Goal: Participate in discussion: Engage in conversation with other users on a specific topic

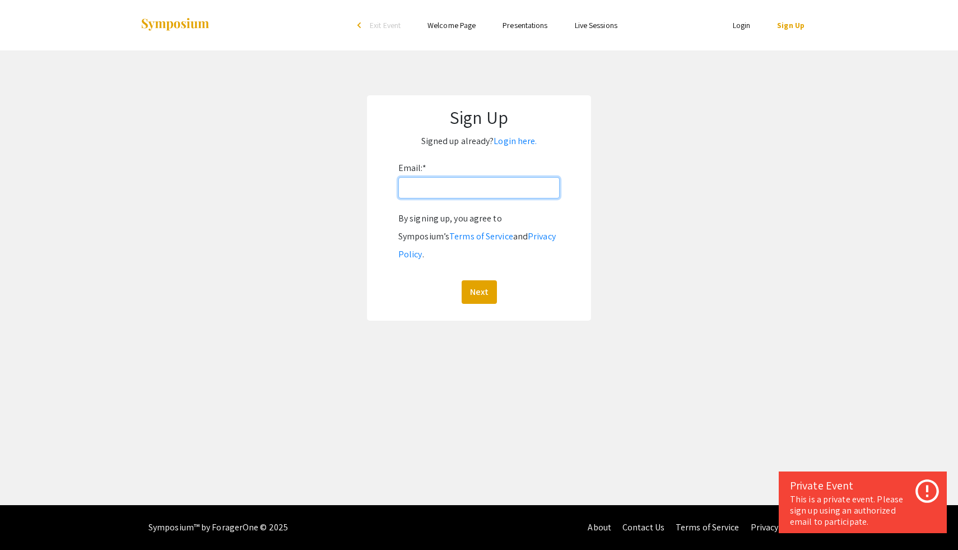
click at [455, 187] on input "Email: *" at bounding box center [478, 187] width 161 height 21
type input "[EMAIL_ADDRESS][DOMAIN_NAME]"
click at [484, 280] on button "Next" at bounding box center [479, 292] width 35 height 24
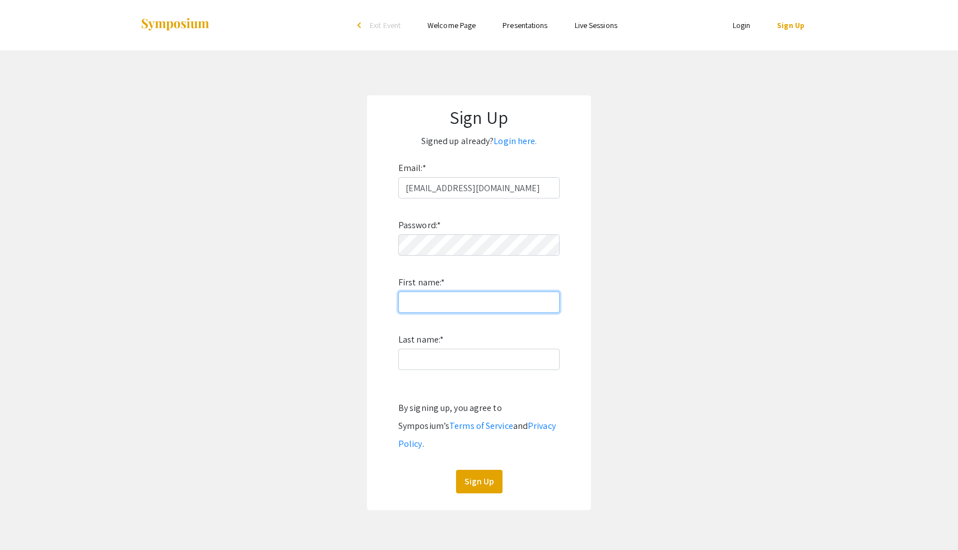
type input "[PERSON_NAME]"
click at [481, 469] on button "Sign Up" at bounding box center [479, 481] width 46 height 24
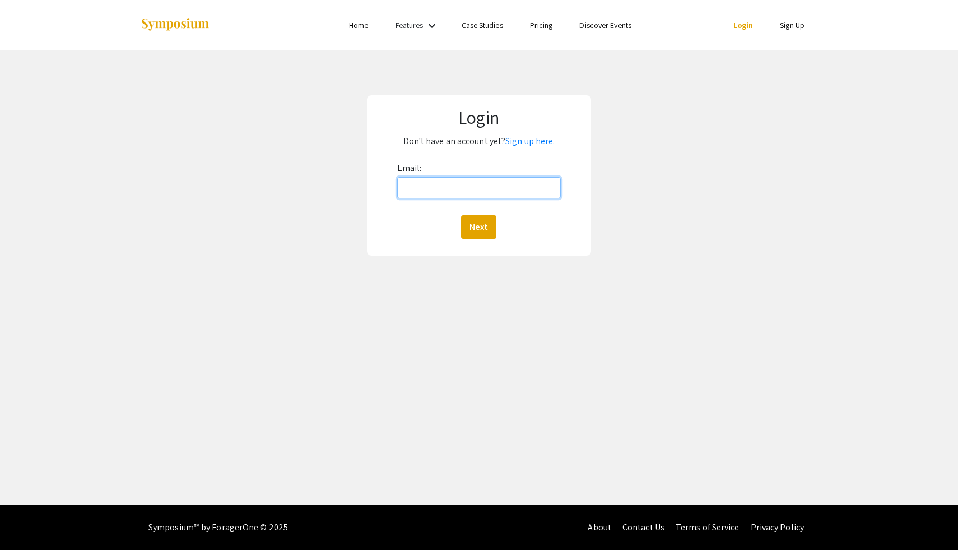
click at [487, 189] on input "Email:" at bounding box center [479, 187] width 164 height 21
type input "[EMAIL_ADDRESS][DOMAIN_NAME]"
click at [482, 222] on button "Next" at bounding box center [478, 227] width 35 height 24
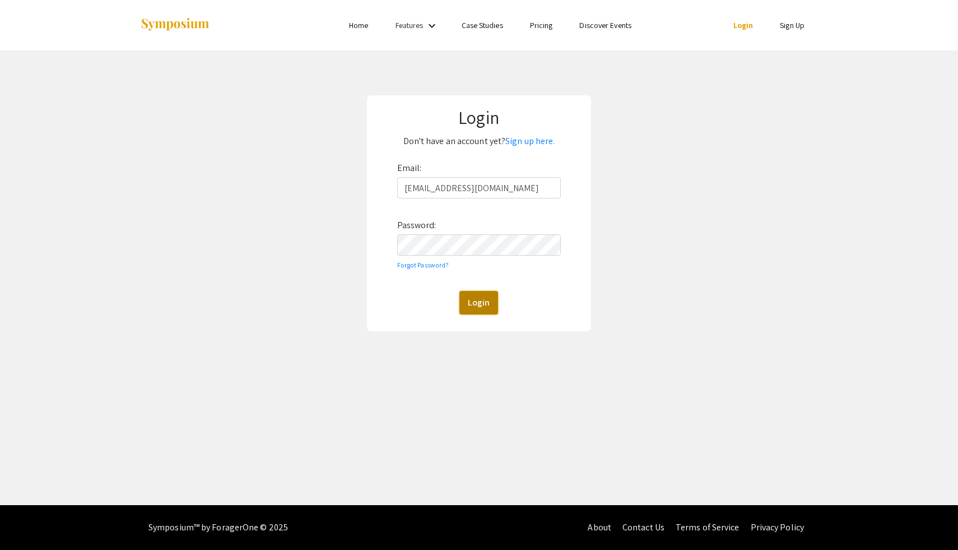
click at [480, 309] on button "Login" at bounding box center [478, 303] width 39 height 24
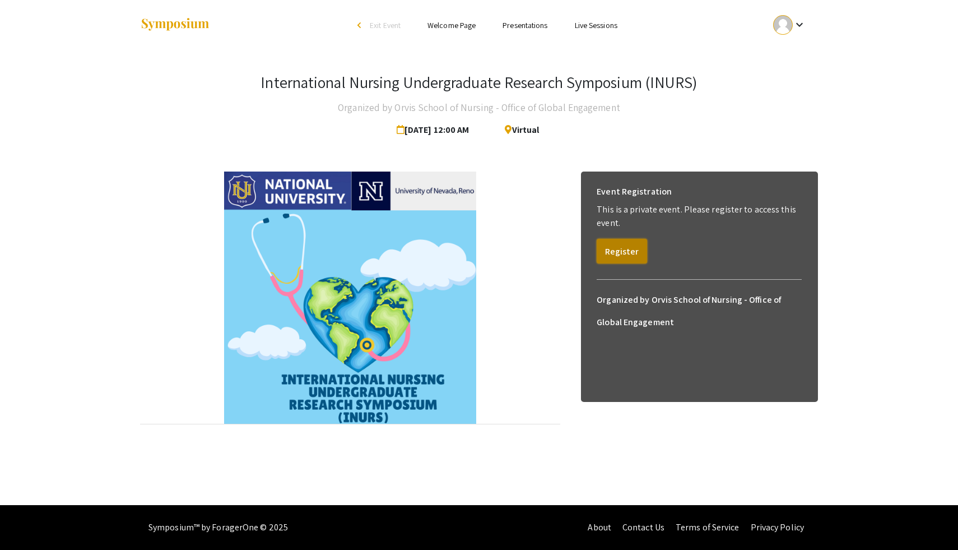
click at [632, 242] on button "Register" at bounding box center [622, 251] width 50 height 25
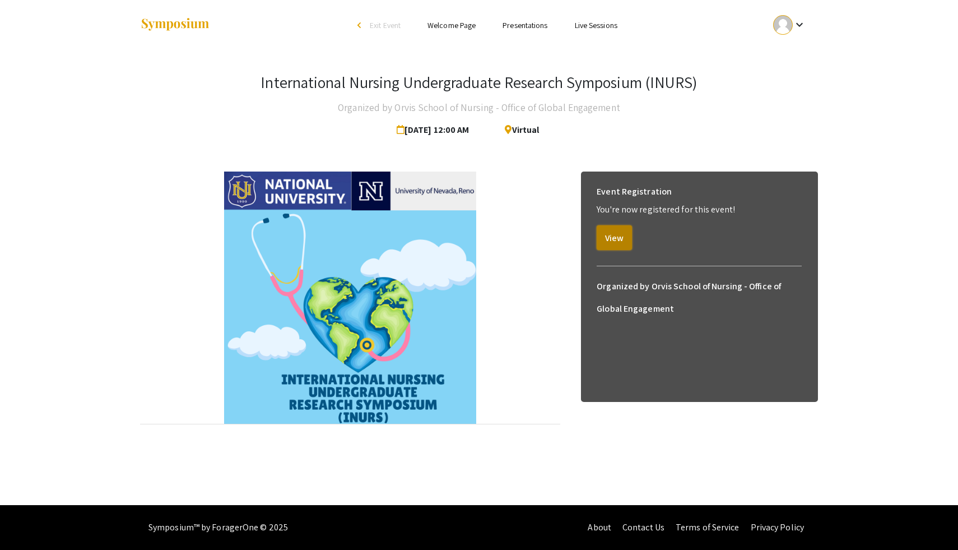
click at [616, 241] on button "View" at bounding box center [614, 237] width 35 height 25
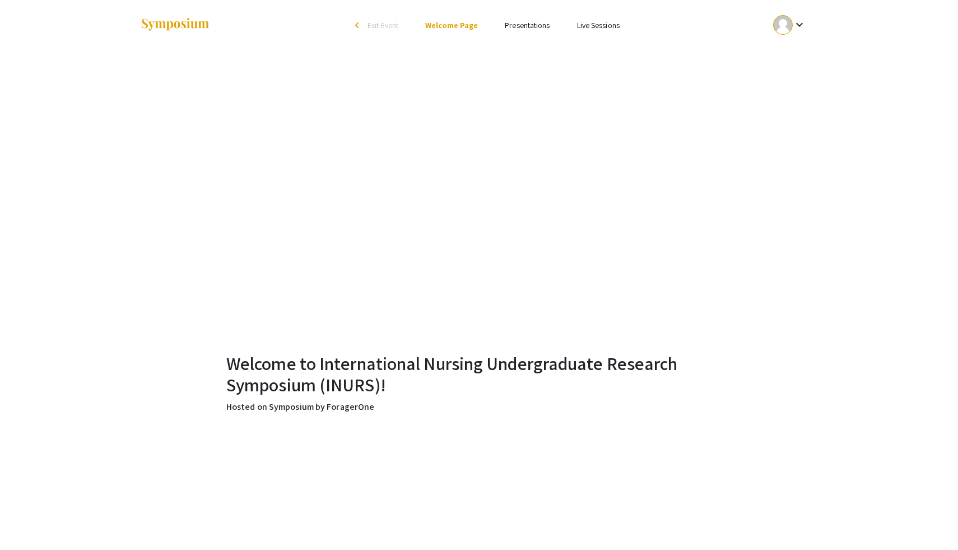
click at [512, 27] on link "Presentations" at bounding box center [527, 25] width 45 height 10
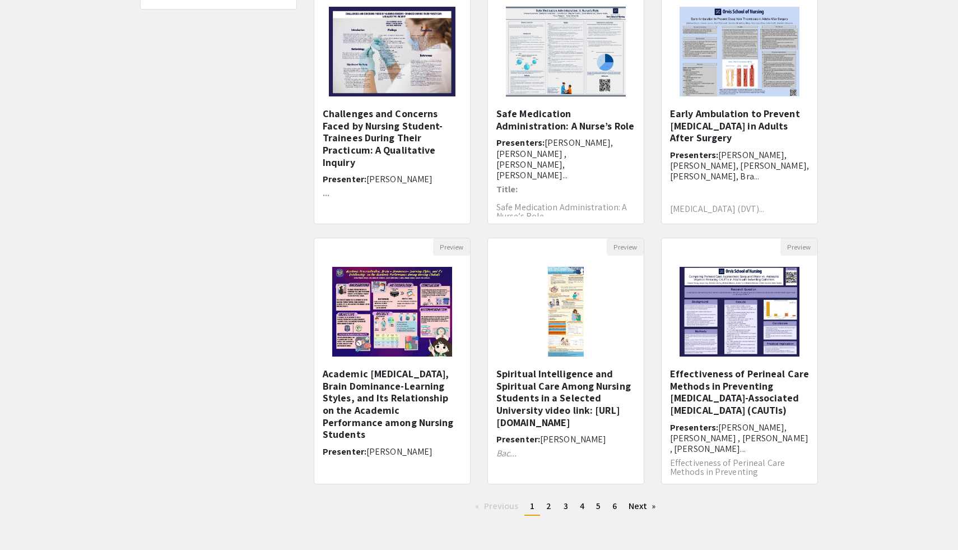
scroll to position [193, 0]
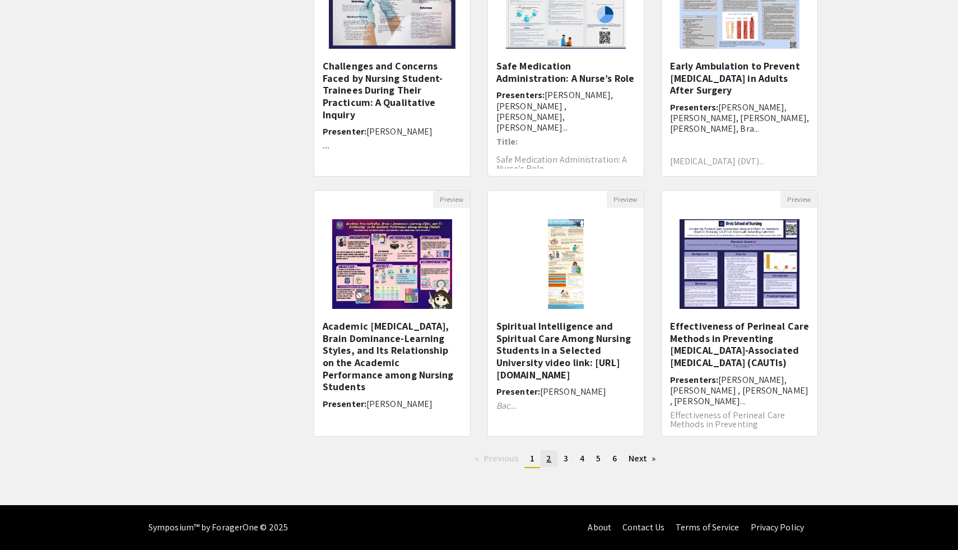
click at [551, 460] on link "page 2" at bounding box center [549, 458] width 16 height 17
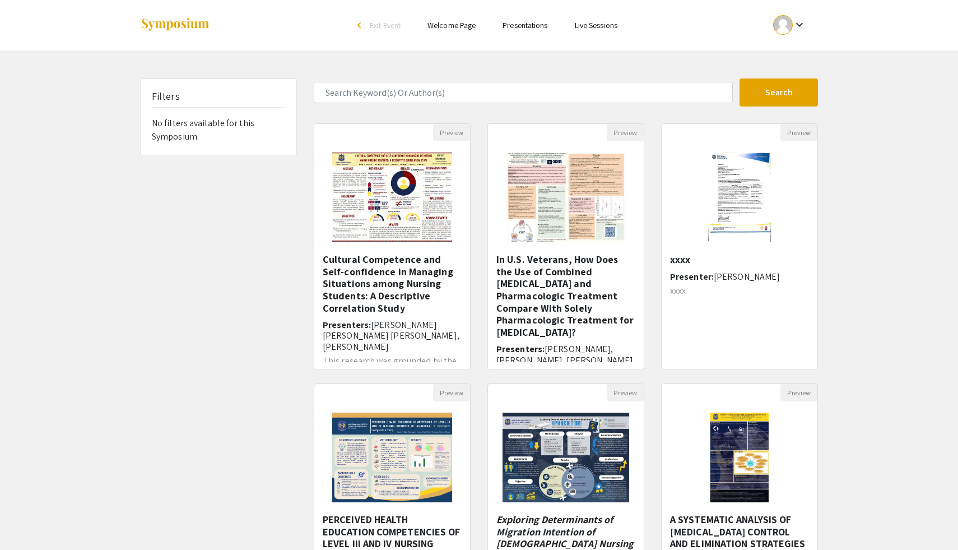
scroll to position [193, 0]
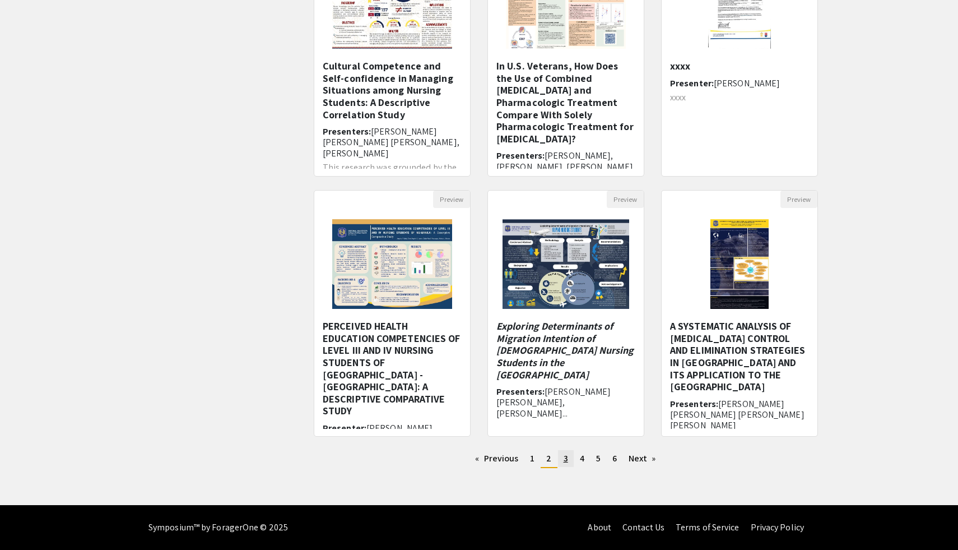
click at [564, 459] on span "3" at bounding box center [566, 458] width 4 height 12
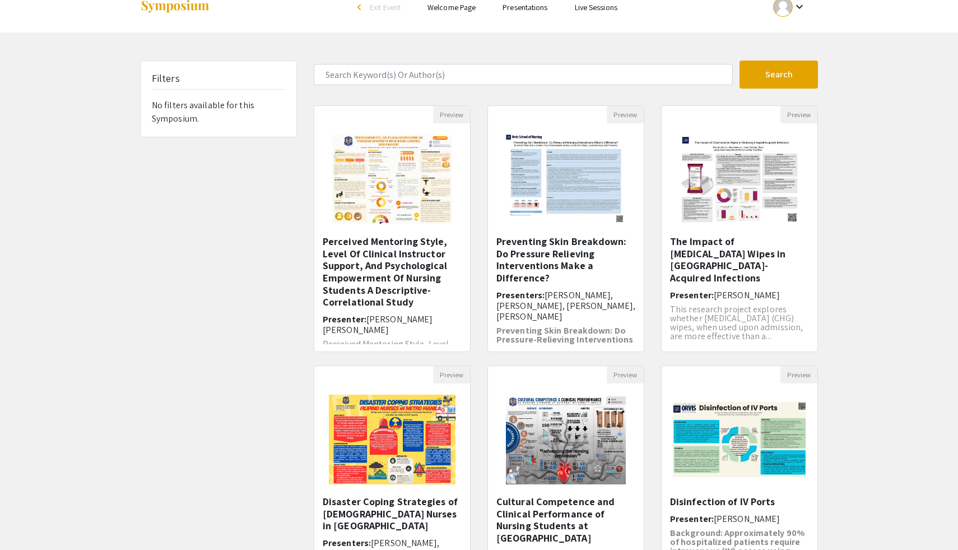
scroll to position [19, 0]
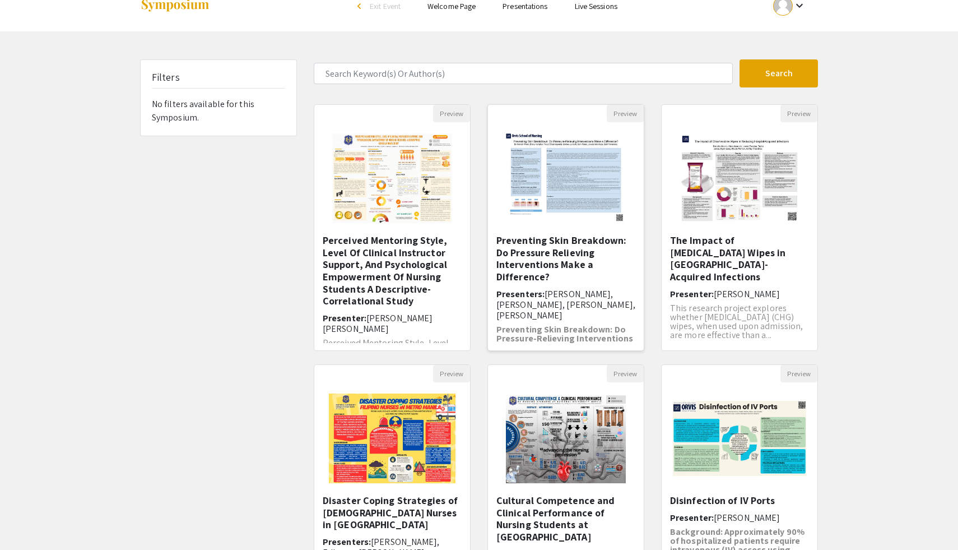
click at [576, 209] on img "Open Presentation <p>Preventing Skin Breakdown: Do Pressure Relieving Intervent…" at bounding box center [566, 178] width 142 height 112
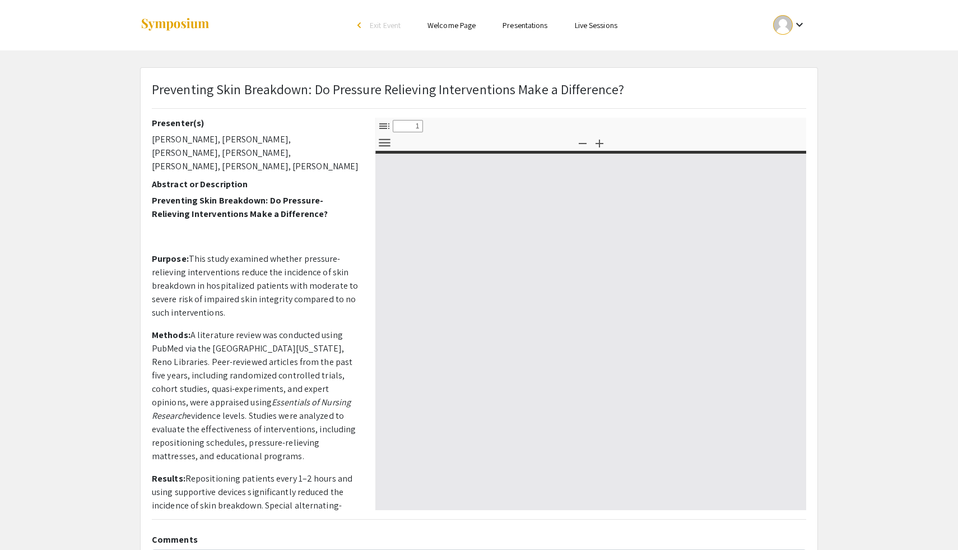
select select "custom"
type input "0"
select select "custom"
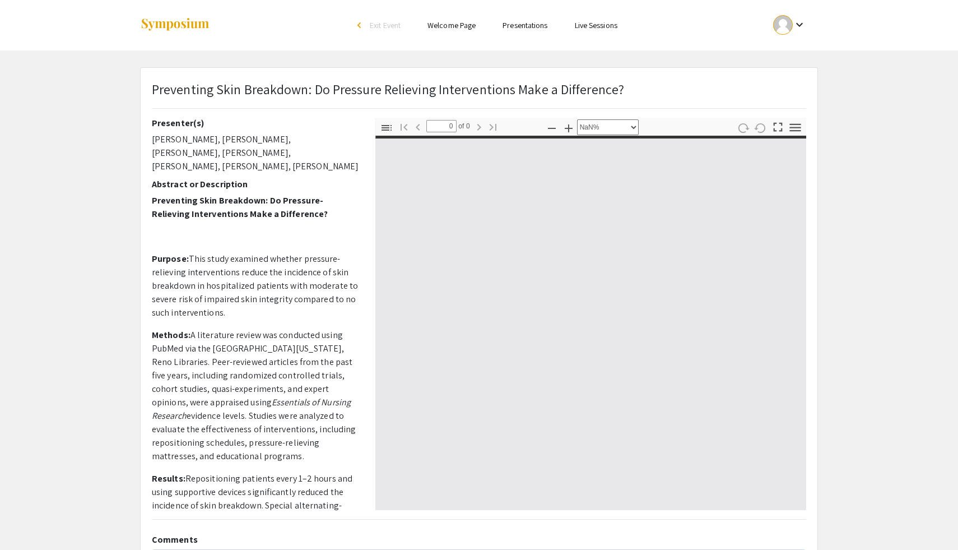
type input "1"
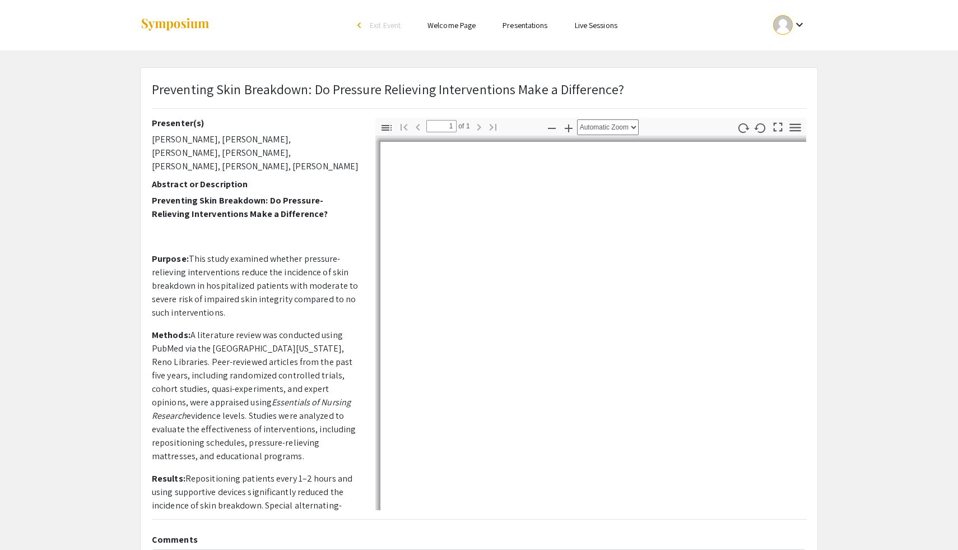
select select "auto"
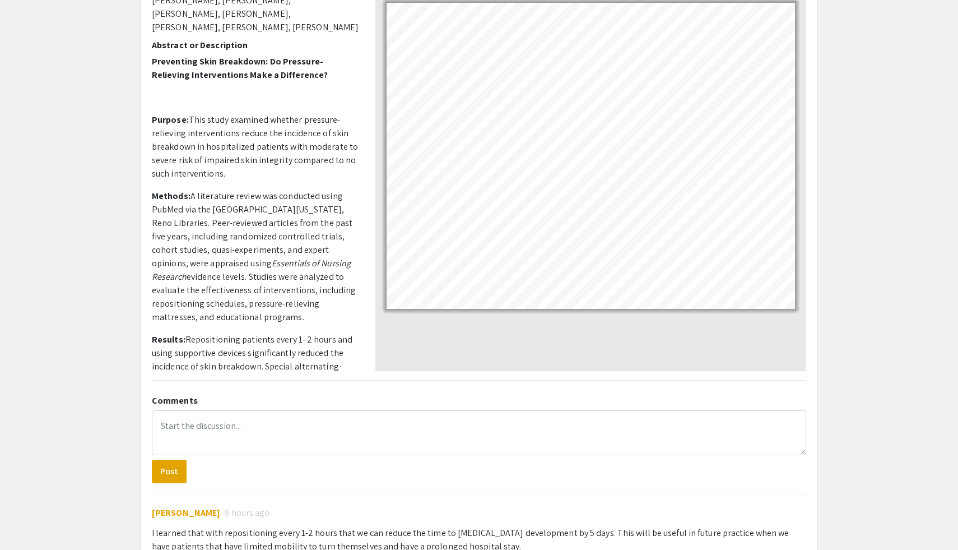
scroll to position [143, 0]
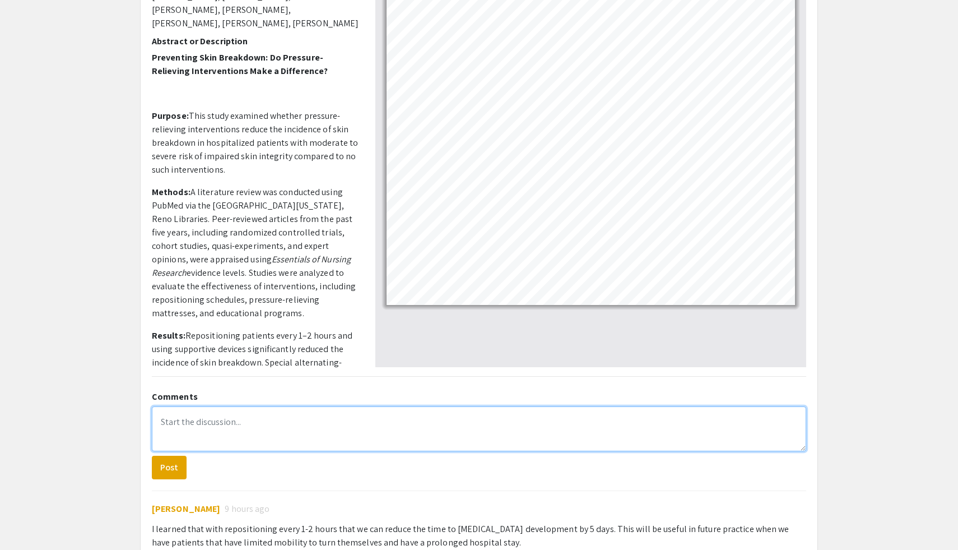
click at [330, 429] on textarea at bounding box center [479, 428] width 654 height 45
click at [364, 430] on textarea "To enrich screen reader interactions, please activate Accessibility in Grammarl…" at bounding box center [479, 428] width 654 height 45
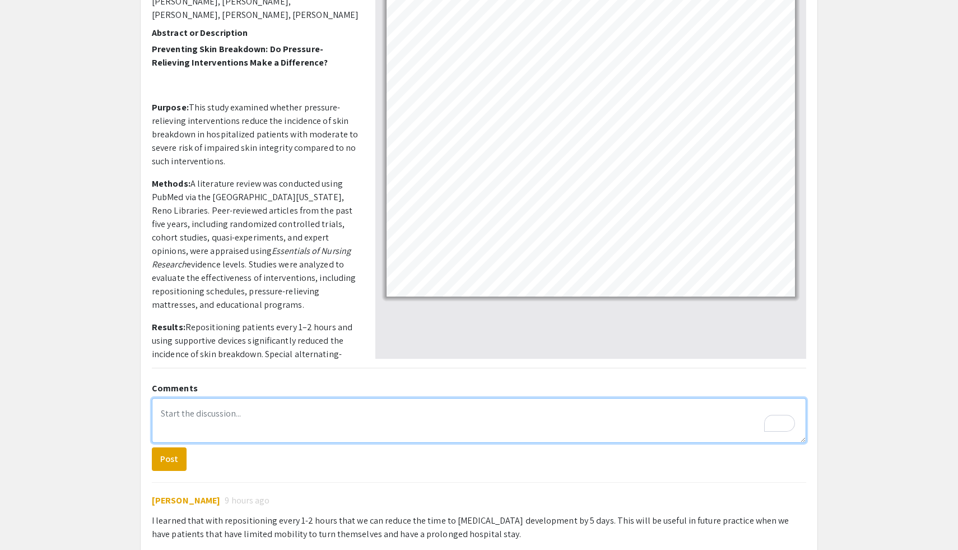
scroll to position [155, 0]
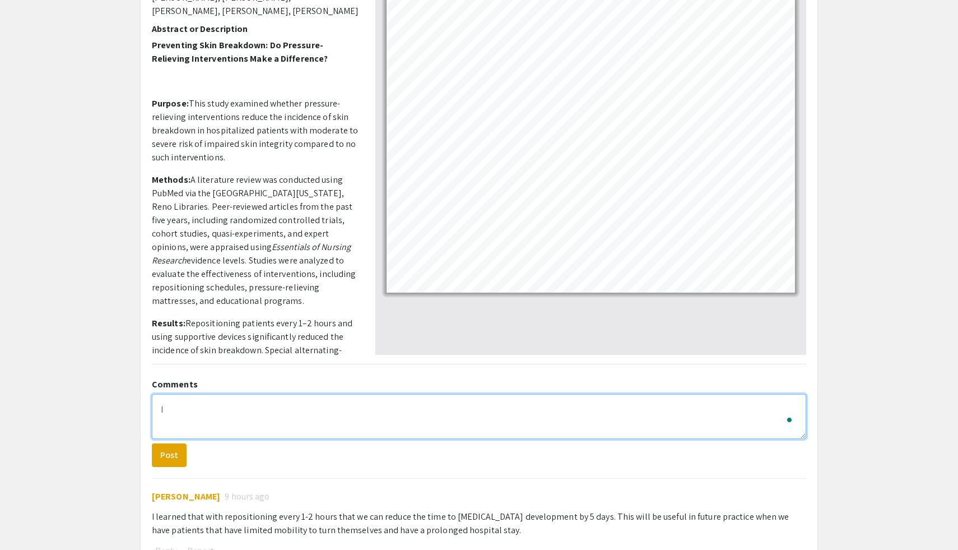
type textarea "I"
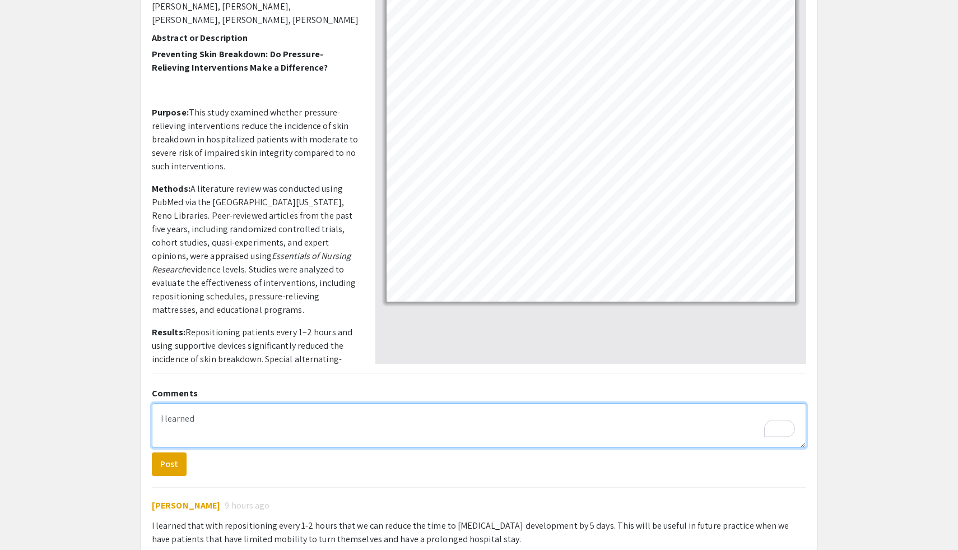
scroll to position [145, 0]
type textarea "I learned how important"
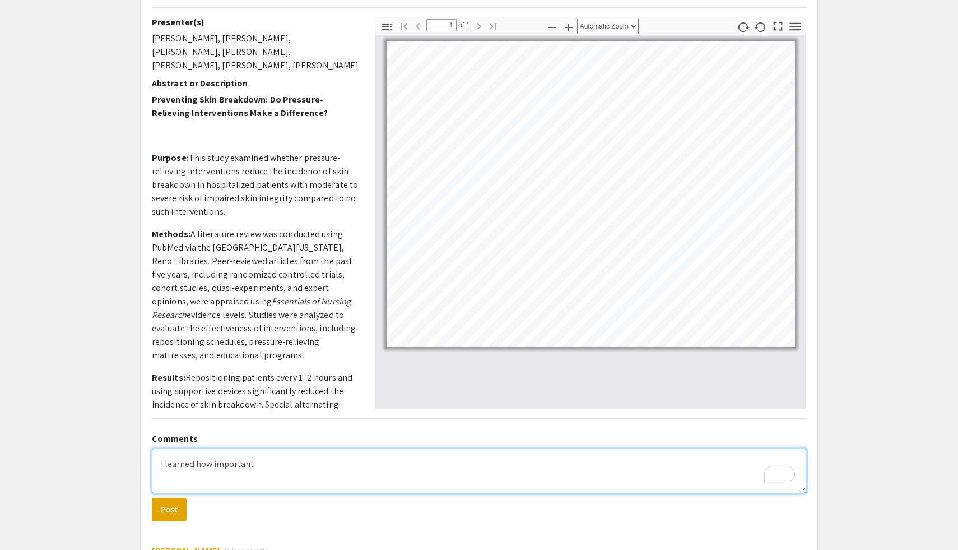
scroll to position [91, 0]
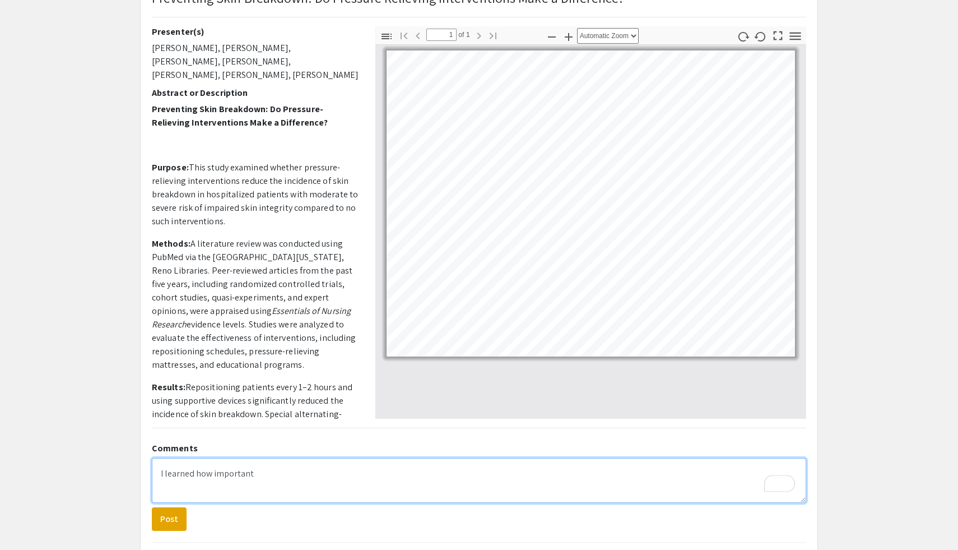
select select "custom"
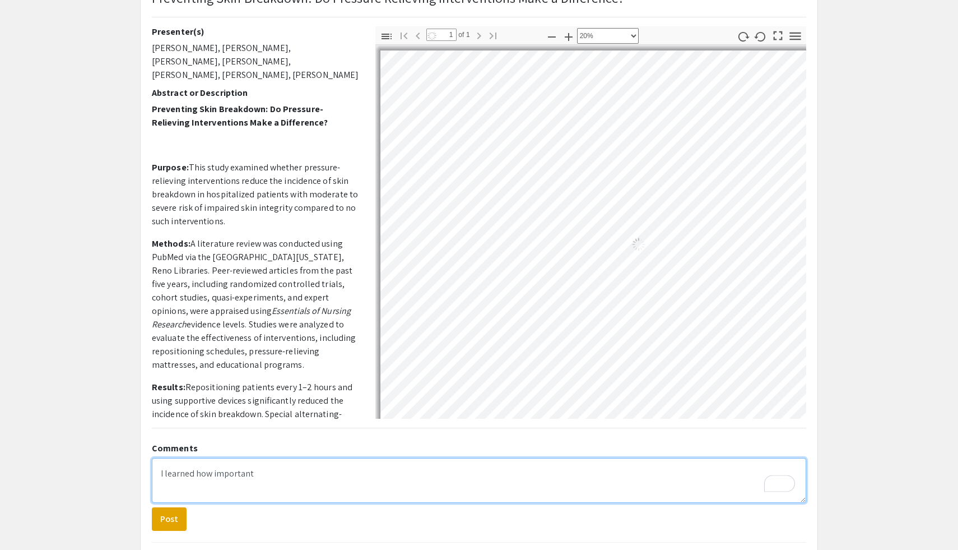
scroll to position [24, 46]
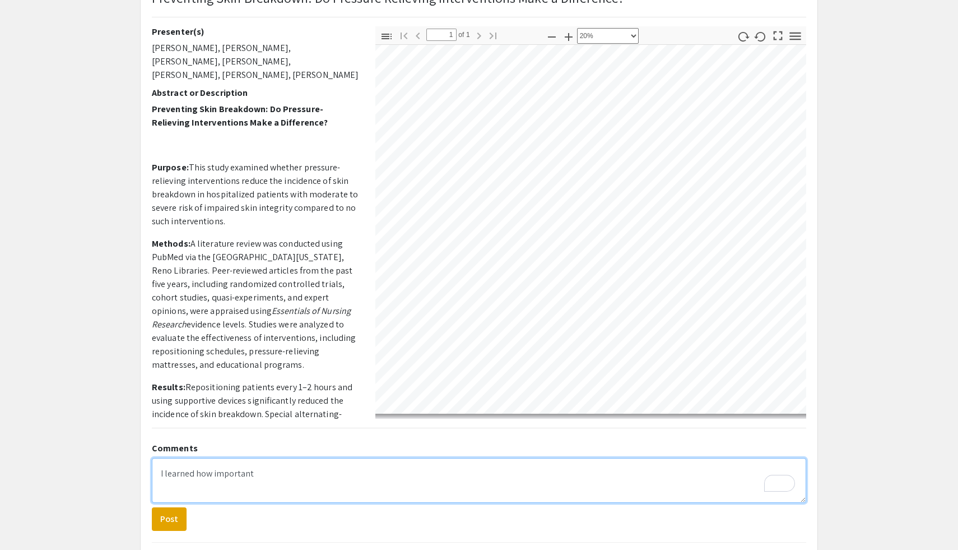
type textarea "I learned how important"
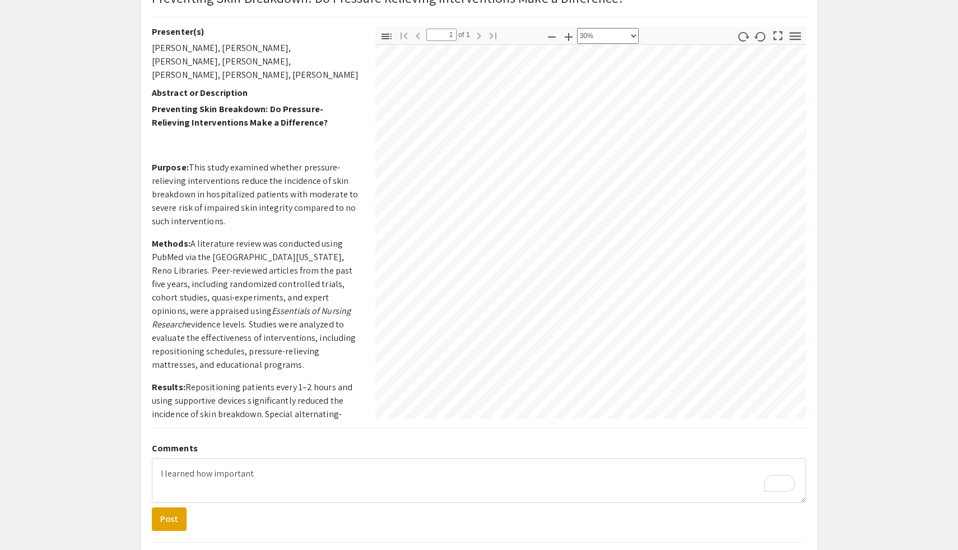
scroll to position [94, 161]
select select "custom"
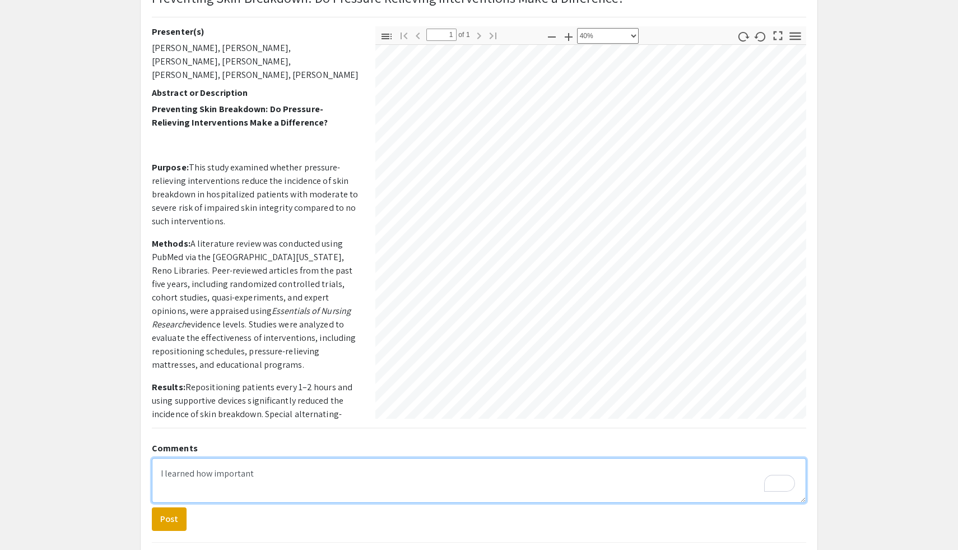
click at [376, 472] on textarea "I learned how important" at bounding box center [479, 480] width 654 height 45
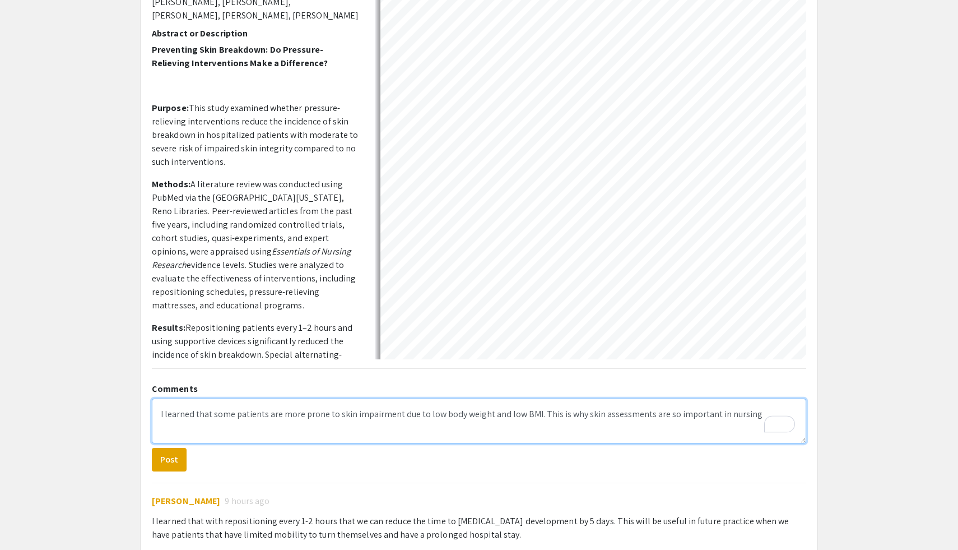
scroll to position [152, 0]
click at [706, 414] on textarea "I learned that some patients are more prone to skin impairment due to low body …" at bounding box center [479, 419] width 654 height 45
click at [576, 413] on textarea "I learned that some patients are more prone to skin impairment due to low body …" at bounding box center [479, 419] width 654 height 45
click at [743, 415] on textarea "I learned that some patients are more prone to skin impairment due to low body …" at bounding box center [479, 419] width 654 height 45
click at [771, 412] on textarea "I learned that some patients are more prone to skin impairment due to low body …" at bounding box center [479, 419] width 654 height 45
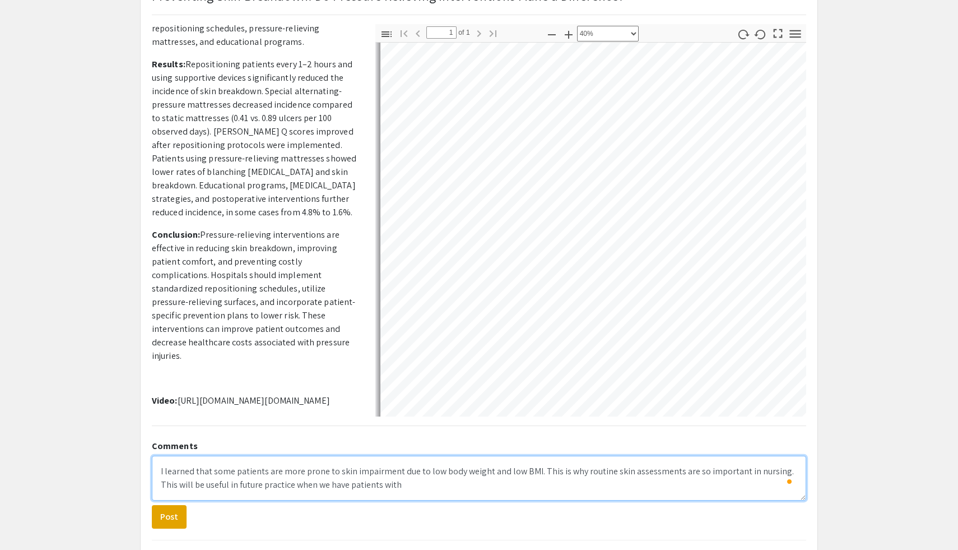
scroll to position [96, 0]
drag, startPoint x: 313, startPoint y: 483, endPoint x: 331, endPoint y: 485, distance: 18.5
click at [331, 485] on textarea "I learned that some patients are more prone to skin impairment due to low body …" at bounding box center [479, 475] width 654 height 45
click at [490, 485] on textarea "I learned that some patients are more prone to skin impairment due to low body …" at bounding box center [479, 475] width 654 height 45
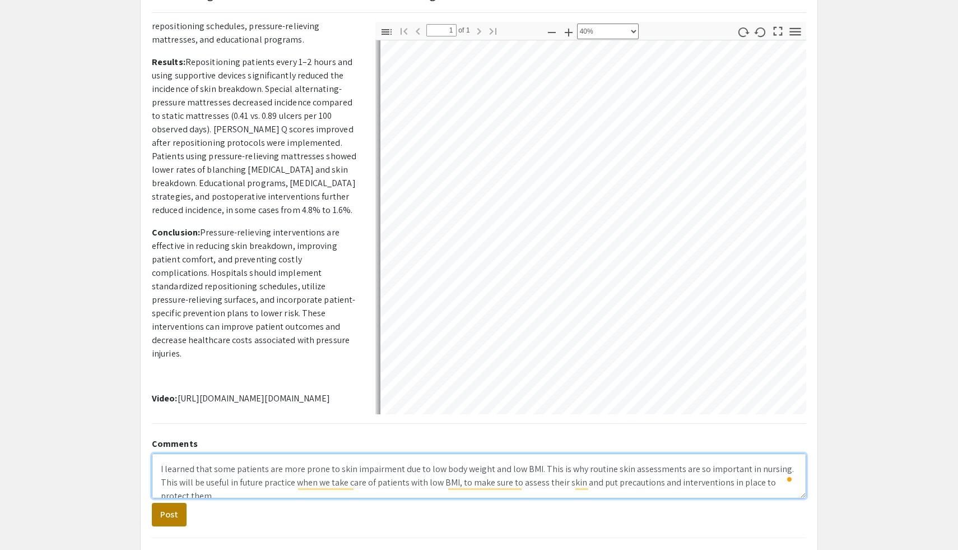
type textarea "I learned that some patients are more prone to skin impairment due to low body …"
click at [169, 513] on button "Post" at bounding box center [169, 515] width 35 height 24
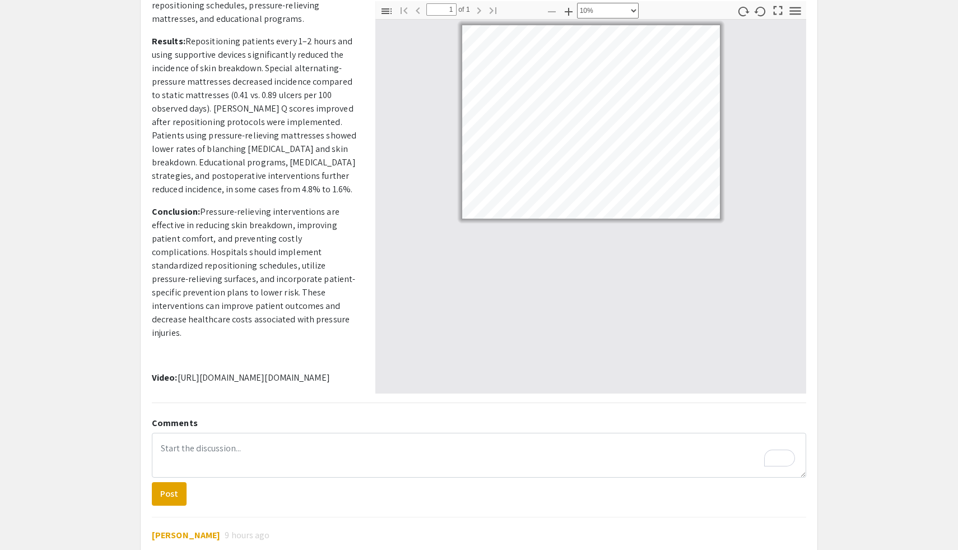
scroll to position [0, 0]
select select "custom"
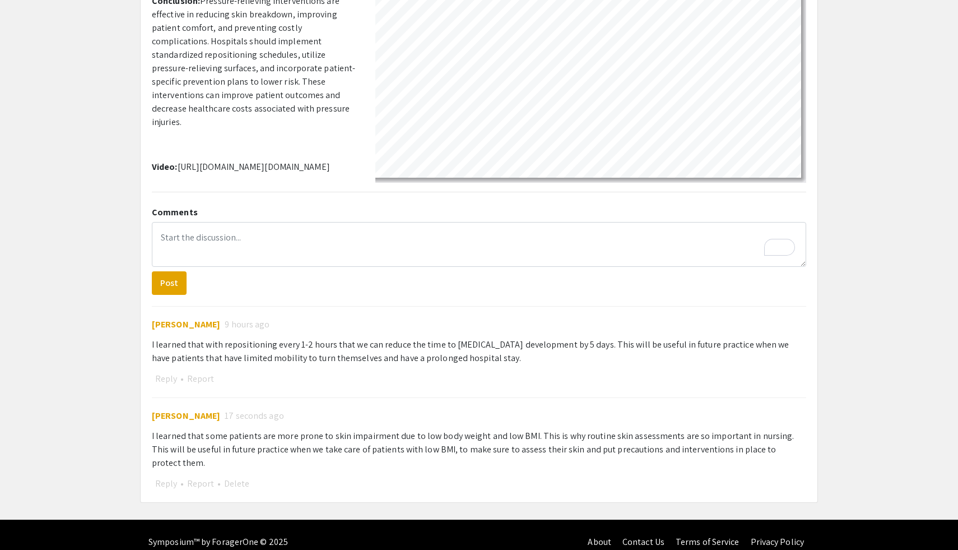
scroll to position [328, 0]
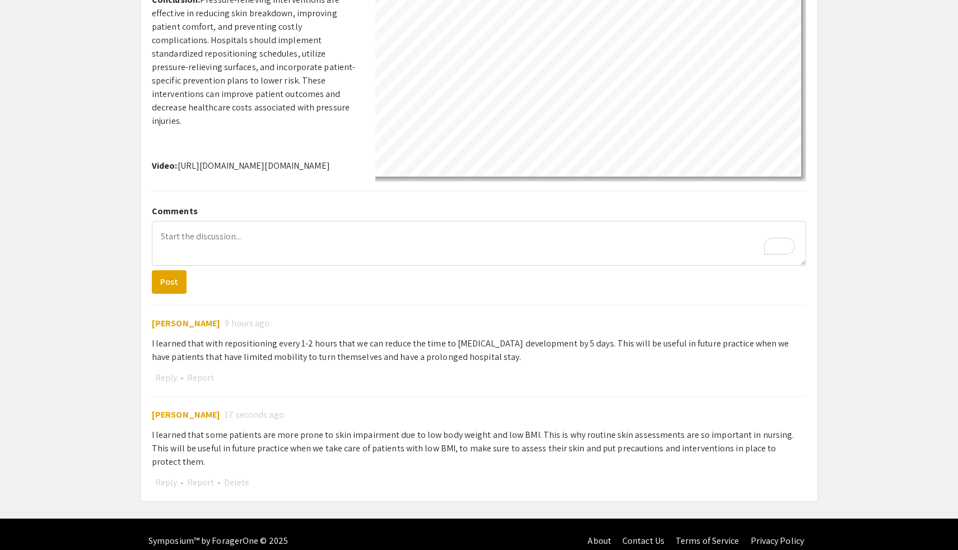
click at [928, 139] on app-presentation "Preventing Skin Breakdown: Do Pressure Relieving Interventions Make a Differenc…" at bounding box center [479, 120] width 958 height 762
click at [866, 262] on app-presentation "Preventing Skin Breakdown: Do Pressure Relieving Interventions Make a Differenc…" at bounding box center [479, 120] width 958 height 762
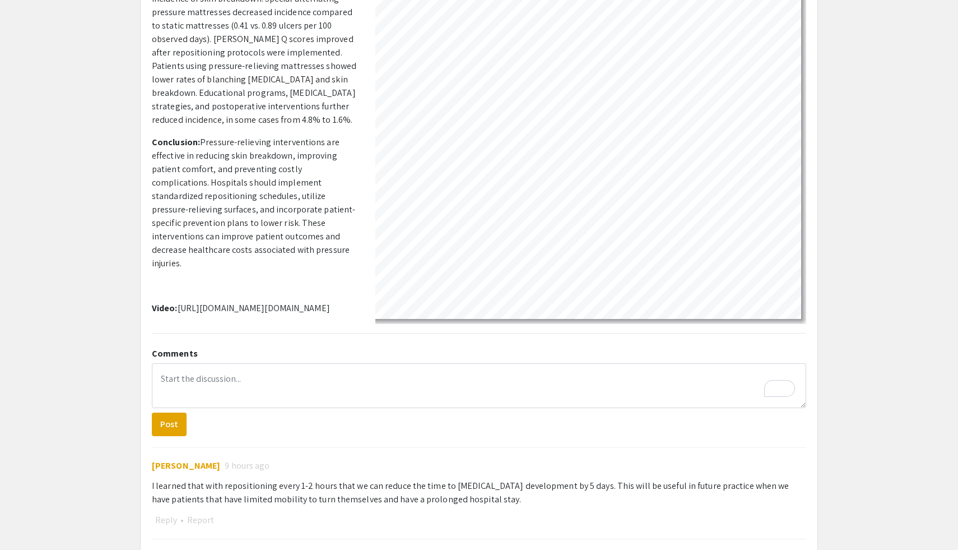
scroll to position [0, 0]
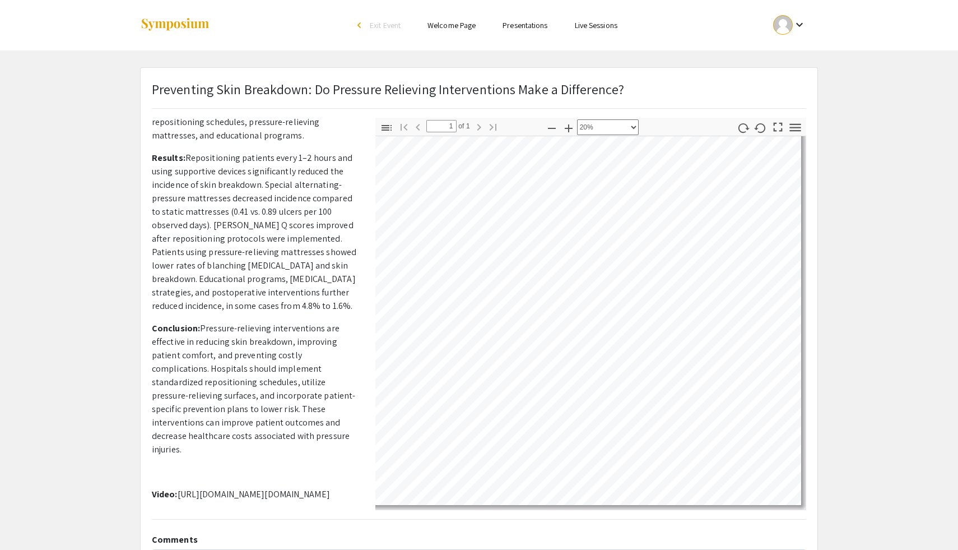
click at [539, 22] on link "Presentations" at bounding box center [525, 25] width 45 height 10
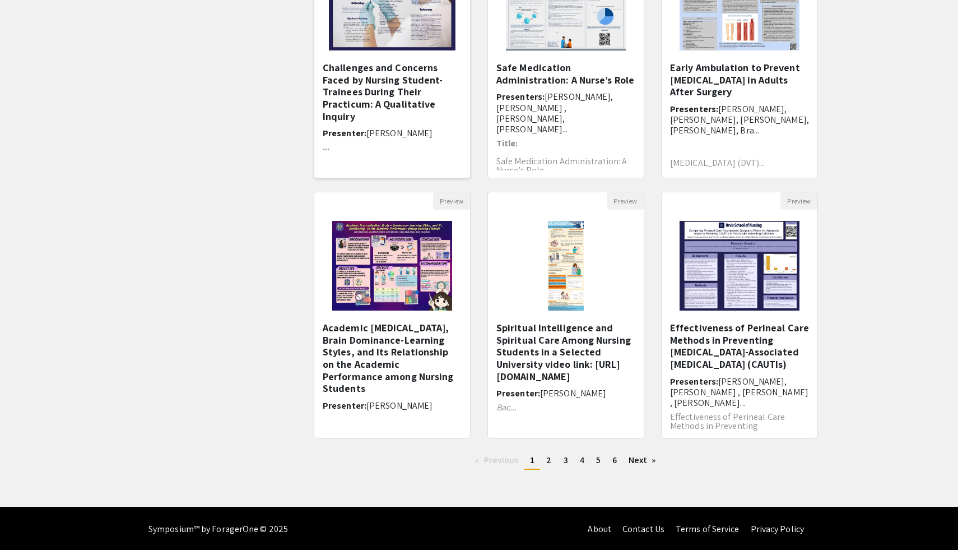
scroll to position [193, 0]
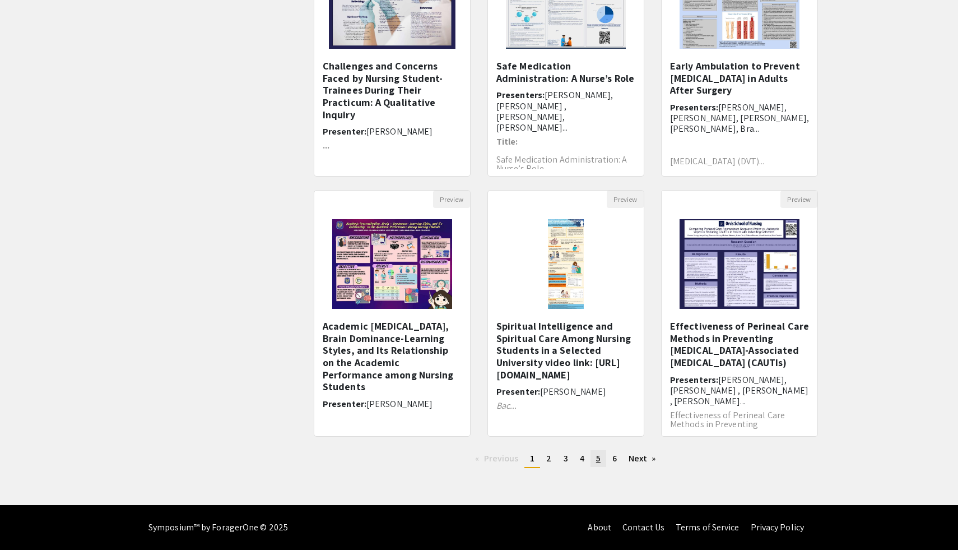
click at [601, 461] on link "page 5" at bounding box center [598, 458] width 16 height 17
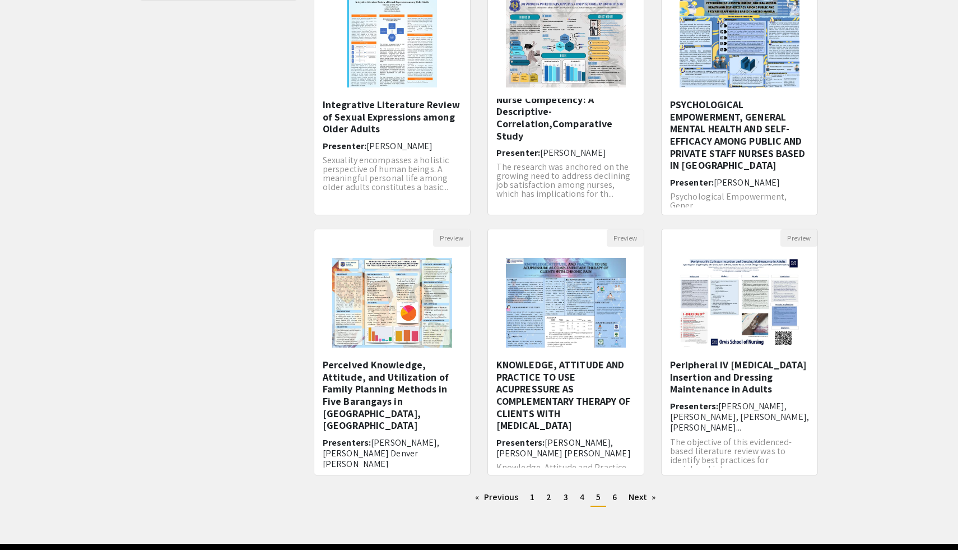
scroll to position [171, 0]
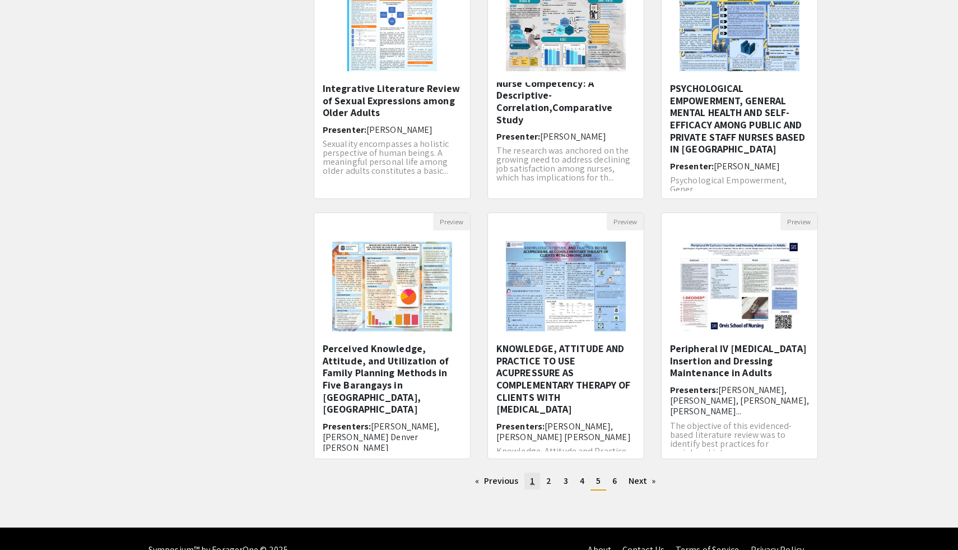
click at [537, 483] on link "page 1" at bounding box center [532, 480] width 16 height 17
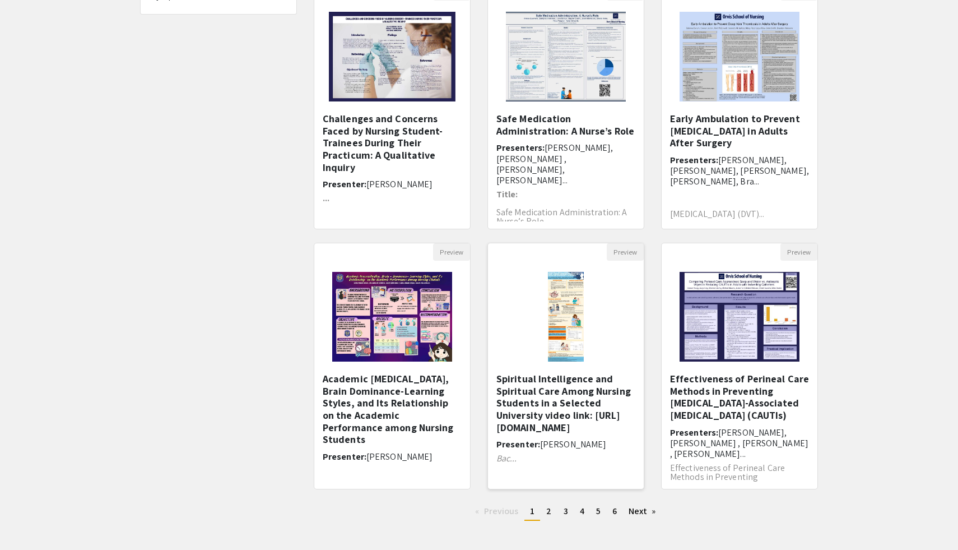
scroll to position [142, 0]
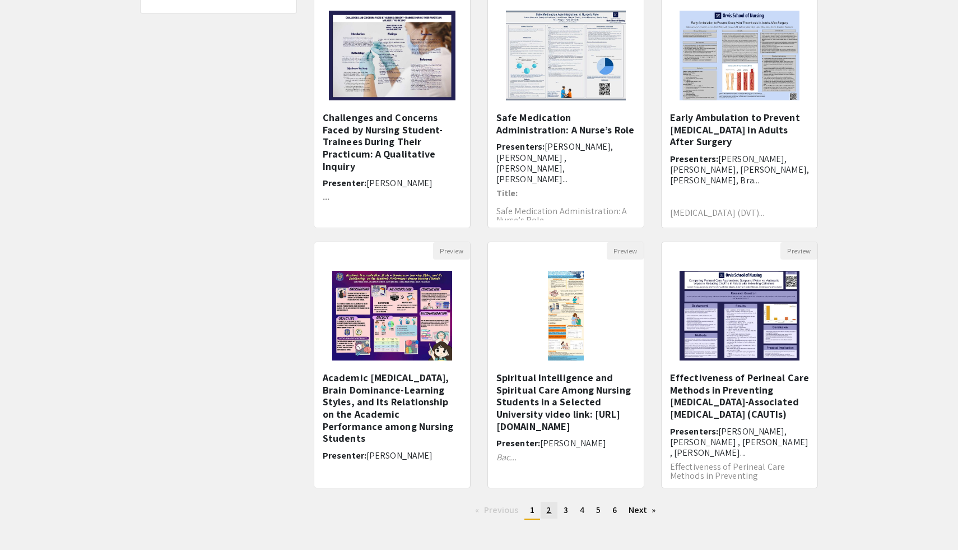
click at [548, 509] on span "2" at bounding box center [548, 510] width 5 height 12
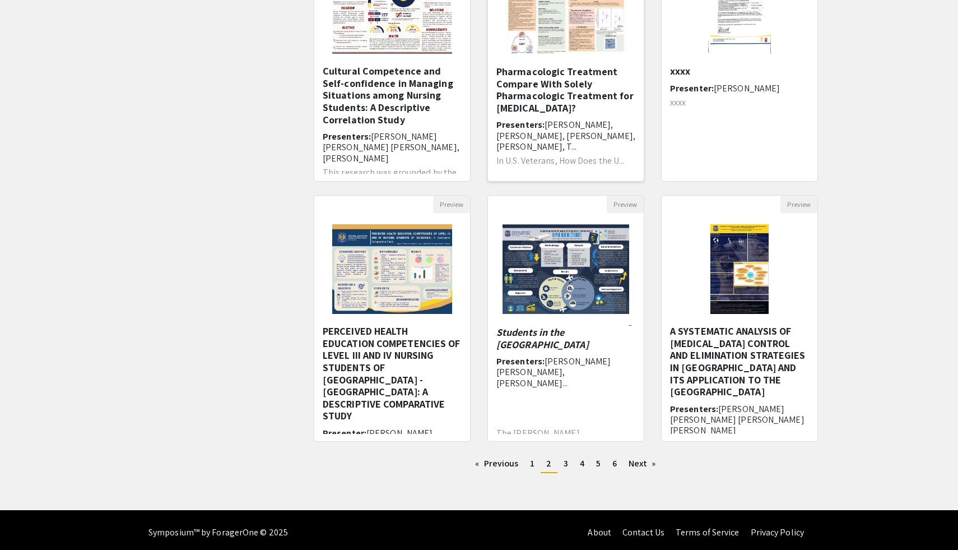
scroll to position [36, 0]
click at [567, 462] on link "page 3" at bounding box center [566, 463] width 16 height 17
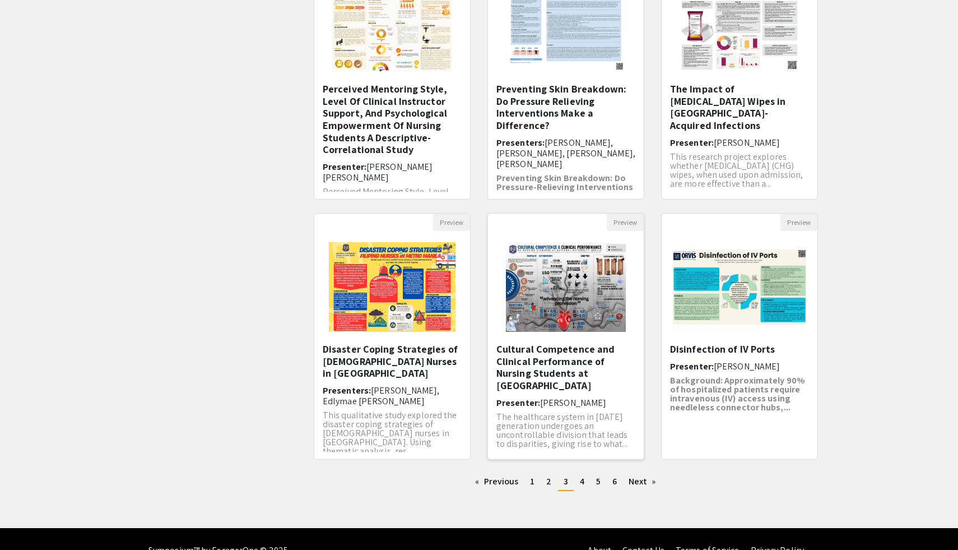
scroll to position [5, 0]
click at [579, 482] on link "page 4" at bounding box center [582, 481] width 16 height 17
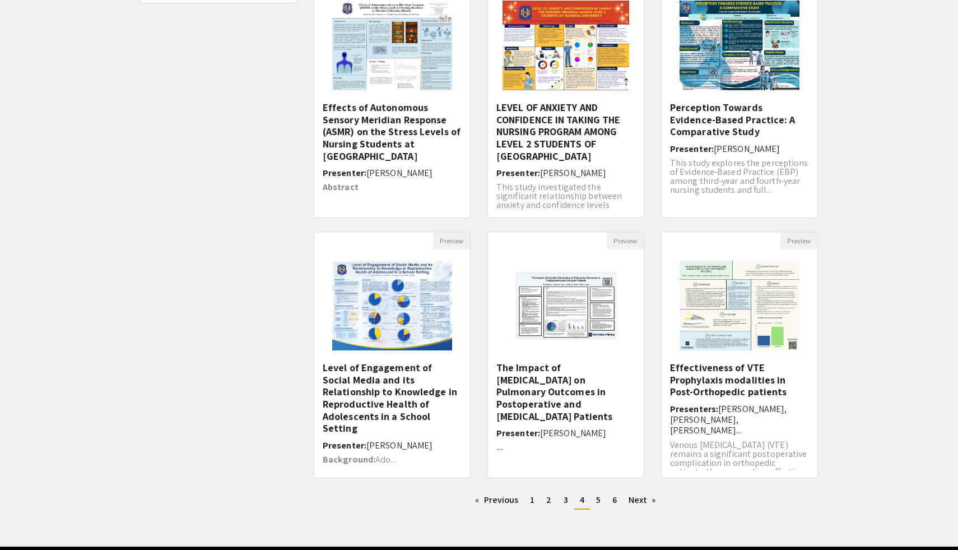
scroll to position [156, 0]
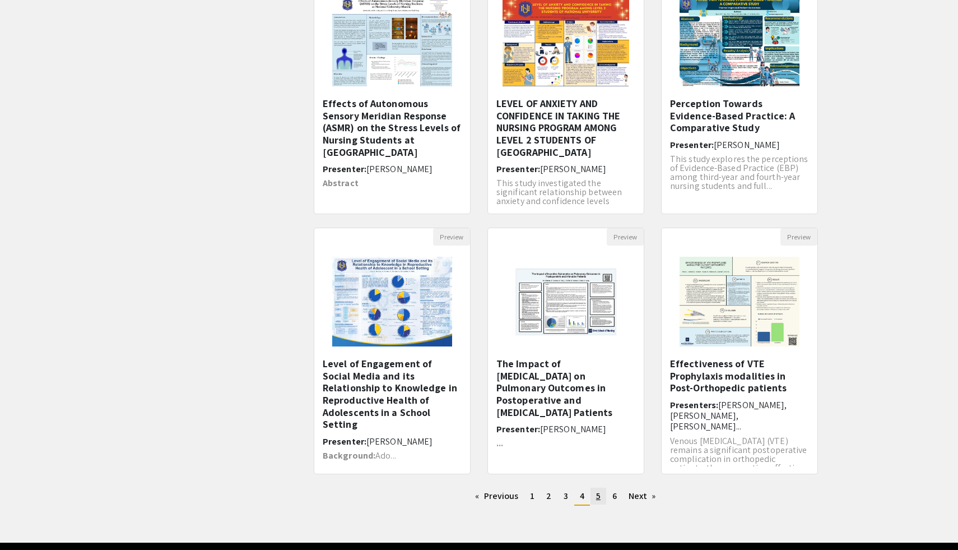
click at [597, 494] on span "5" at bounding box center [598, 496] width 4 height 12
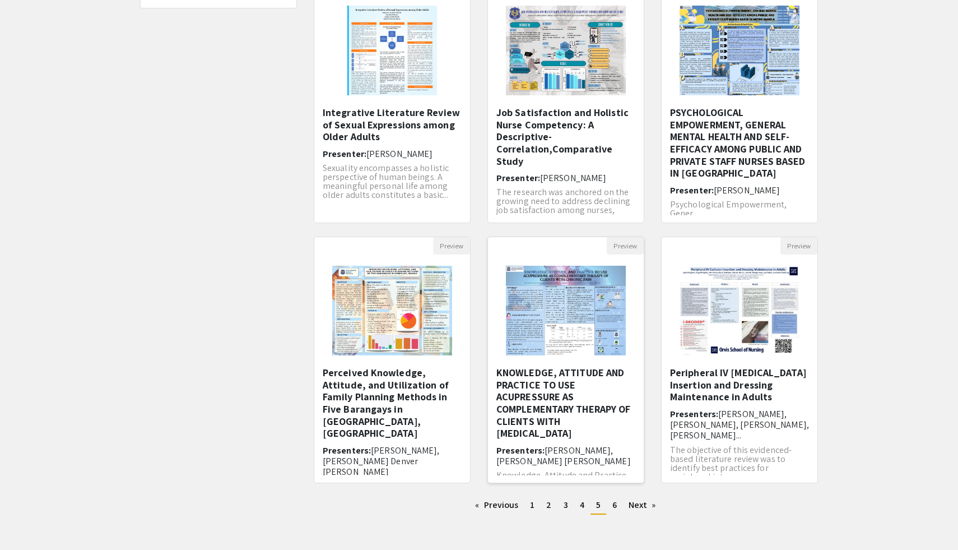
scroll to position [174, 0]
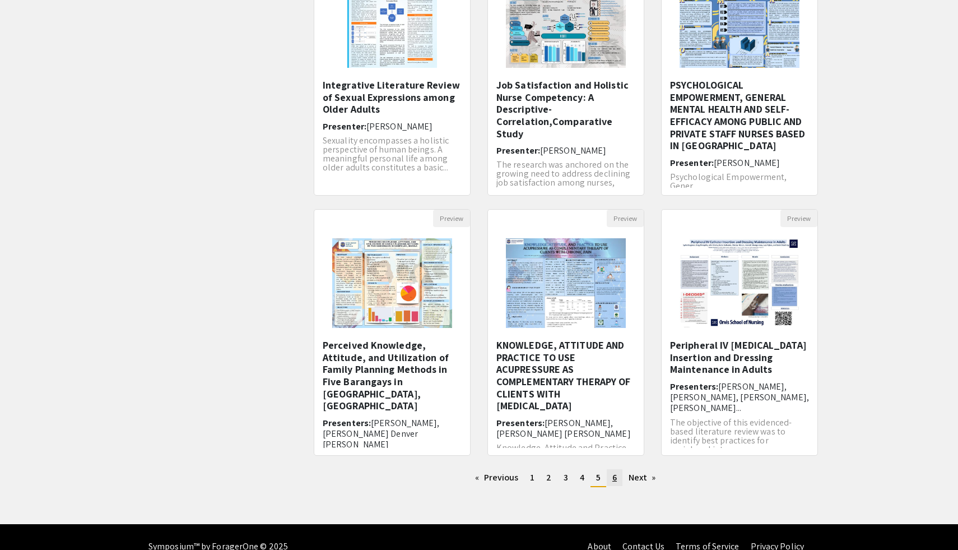
click at [620, 474] on link "page 6" at bounding box center [615, 477] width 16 height 17
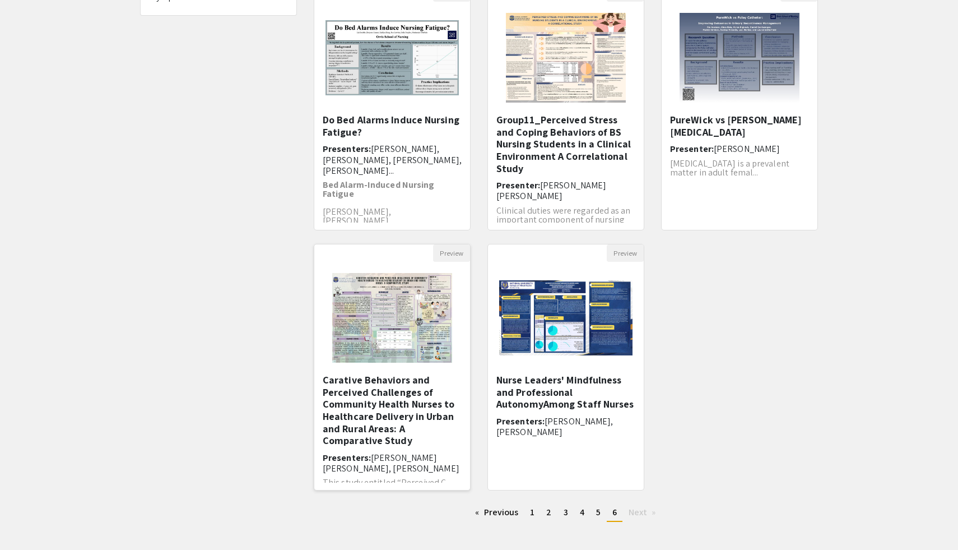
scroll to position [13, 0]
click at [534, 511] on span "1" at bounding box center [532, 512] width 4 height 12
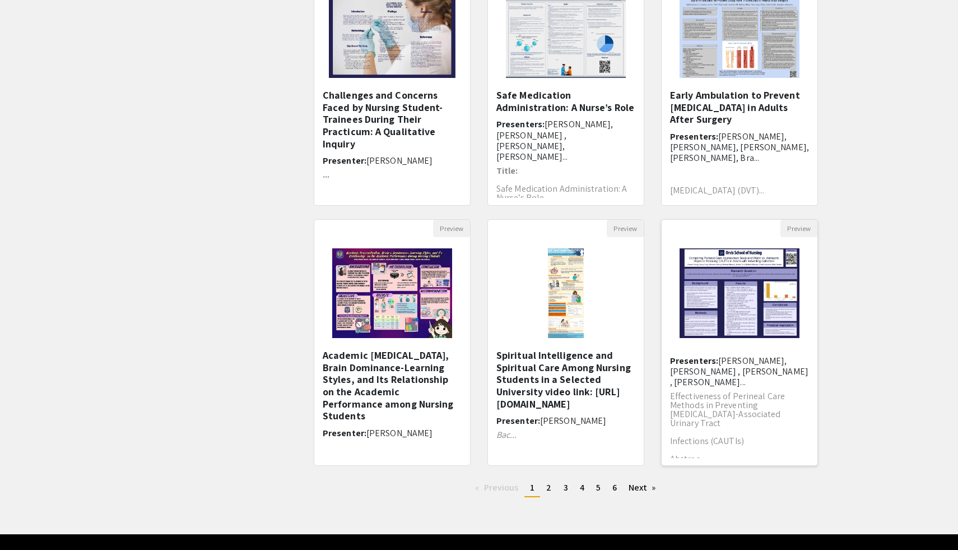
scroll to position [54, 0]
click at [548, 487] on span "2" at bounding box center [548, 487] width 5 height 12
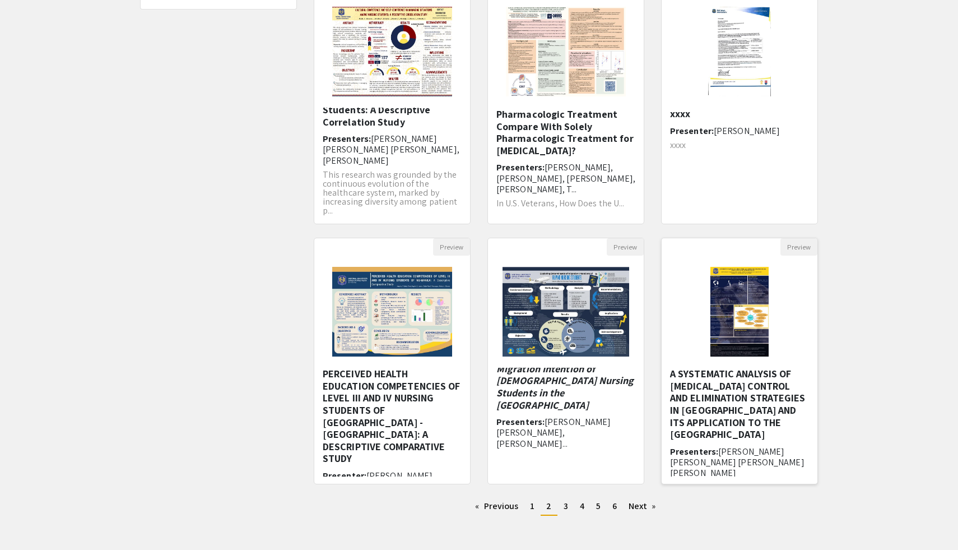
scroll to position [1, 0]
click at [564, 504] on span "3" at bounding box center [566, 506] width 4 height 12
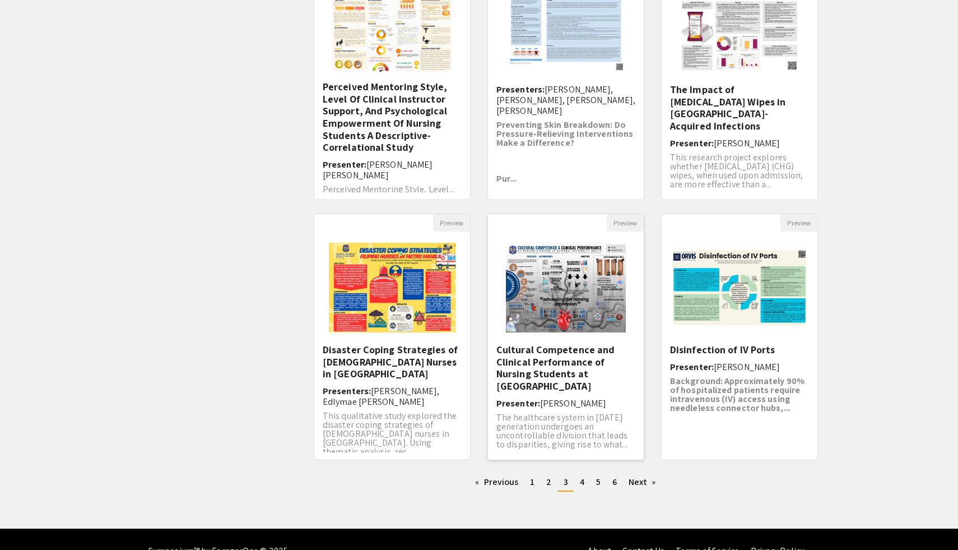
scroll to position [5, 0]
click at [548, 481] on span "2" at bounding box center [548, 482] width 5 height 12
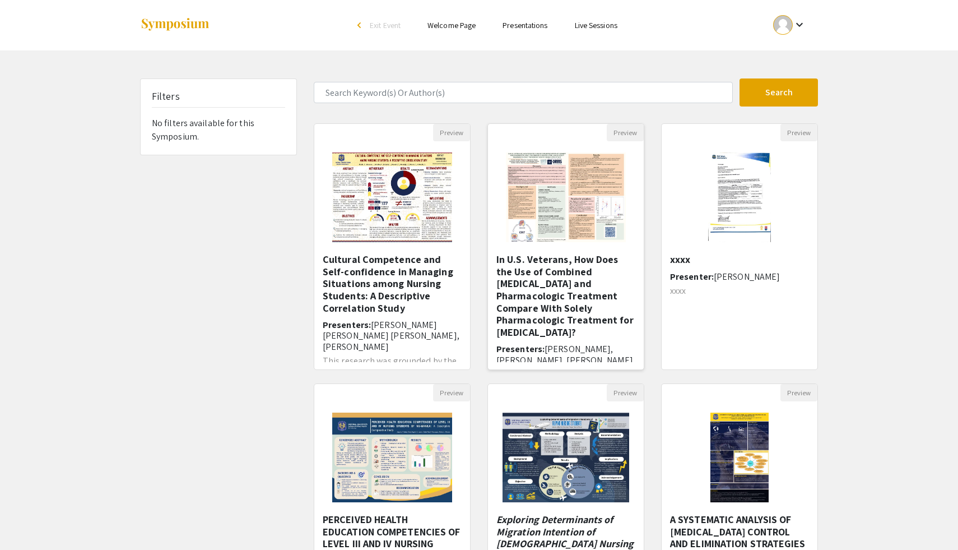
click at [560, 196] on img "Open Presentation <p>In U.S. Veterans, How Does the Use of Combined Psychothera…" at bounding box center [566, 197] width 142 height 112
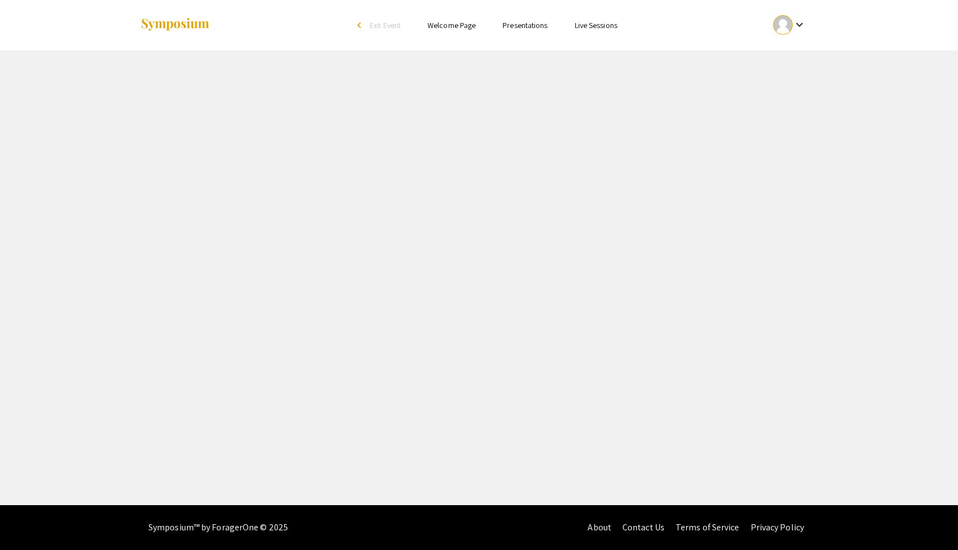
select select "custom"
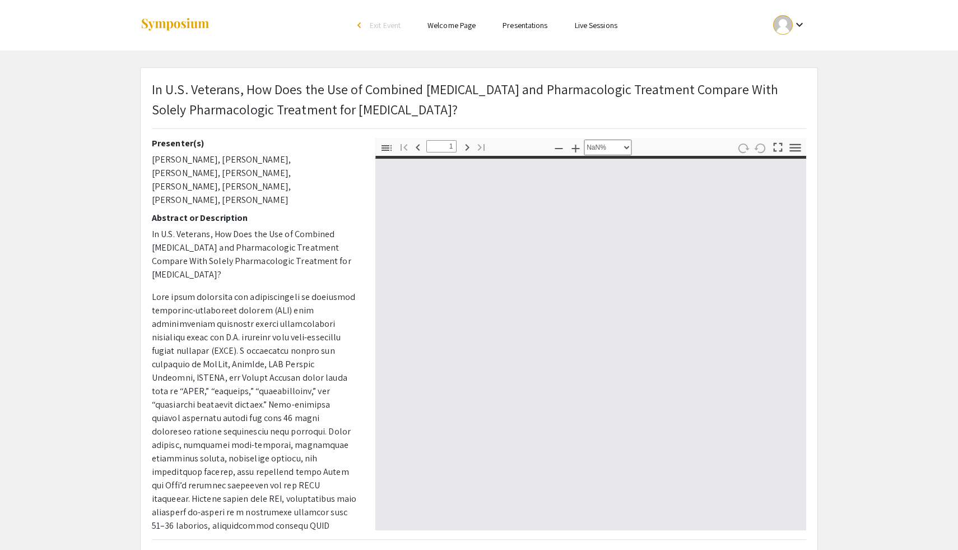
type input "0"
select select "custom"
type input "1"
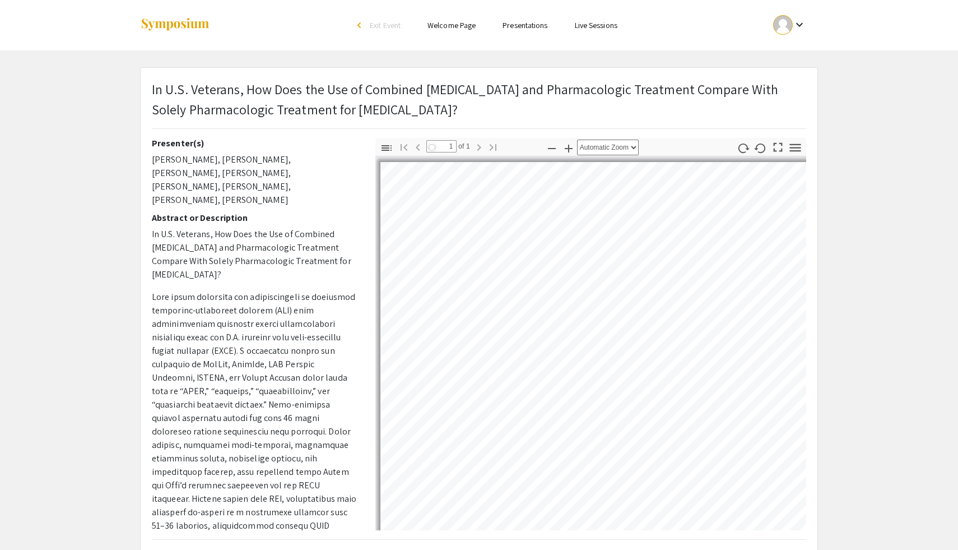
select select "auto"
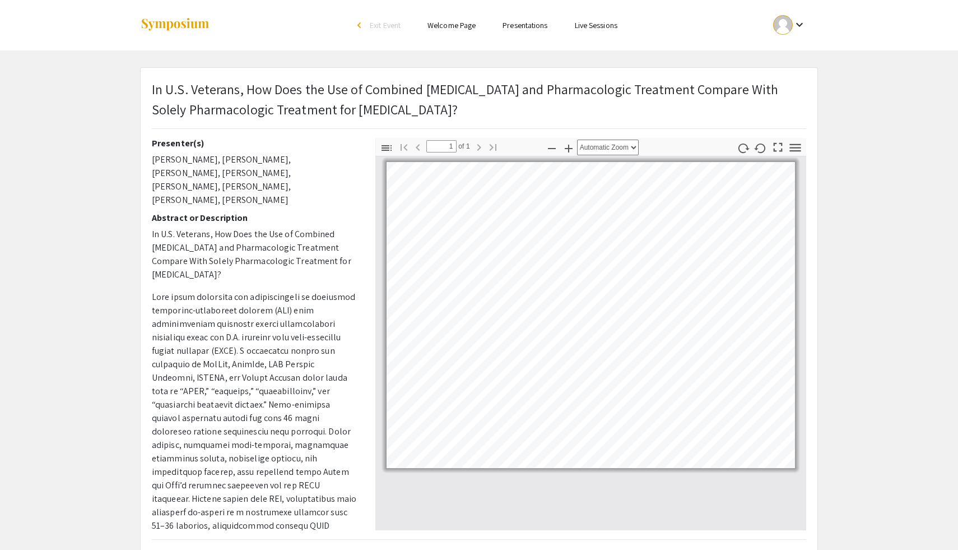
click at [515, 25] on link "Presentations" at bounding box center [525, 25] width 45 height 10
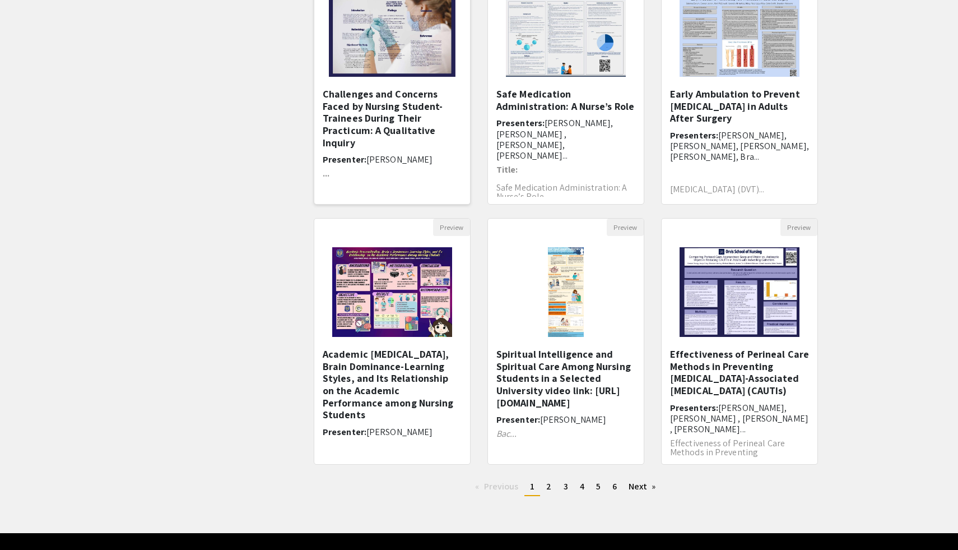
scroll to position [179, 0]
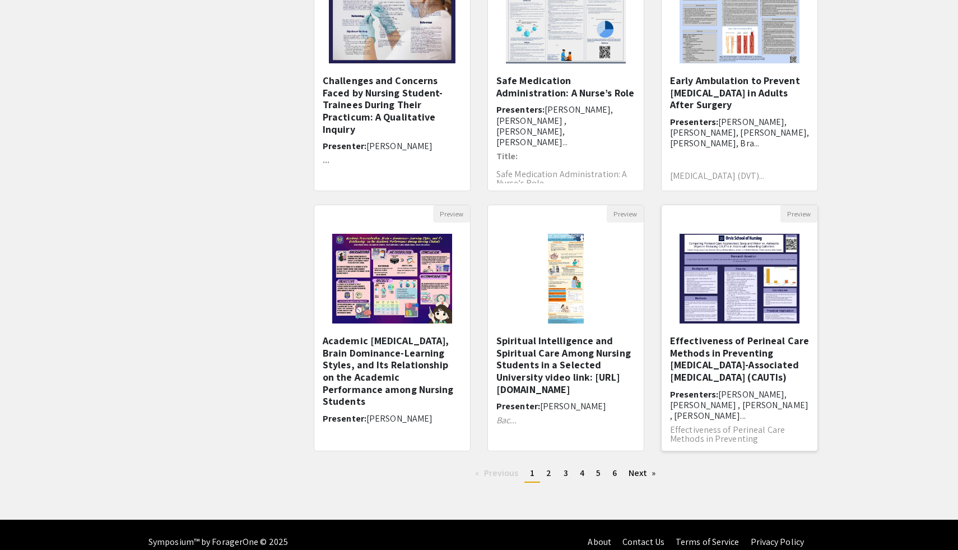
click at [727, 412] on h6 "Presenters: Jaiden Turri, Coreen Young , Charlie Hawkins , Jaea Grey..." at bounding box center [739, 405] width 139 height 32
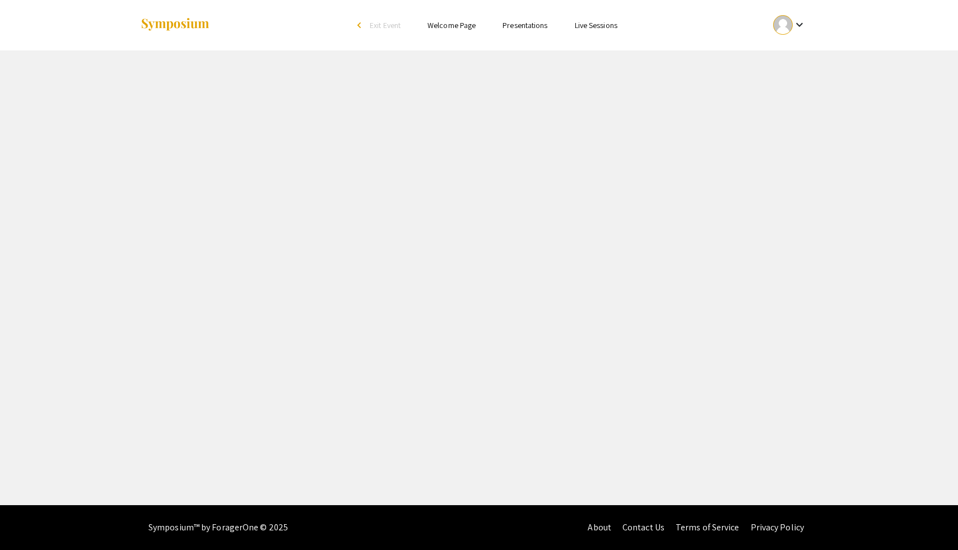
select select "custom"
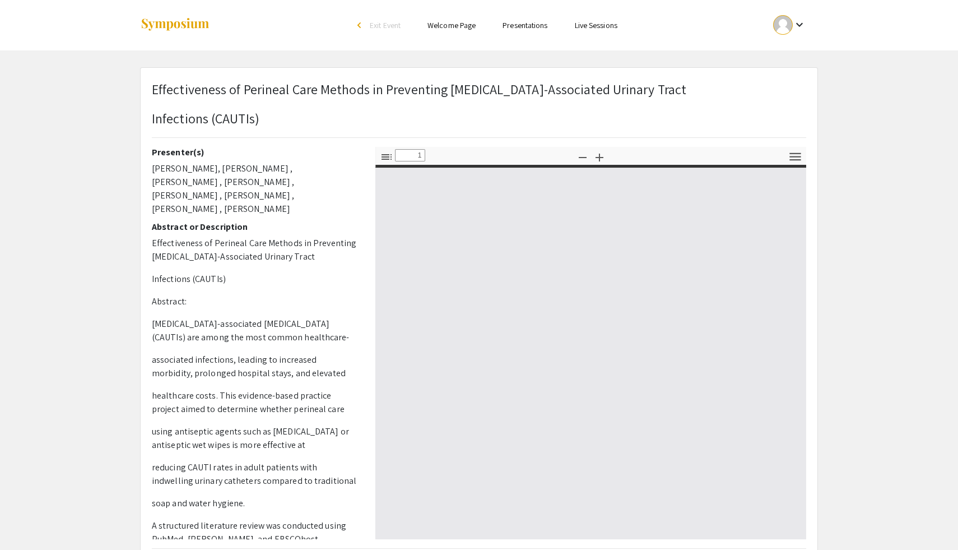
type input "0"
select select "custom"
type input "1"
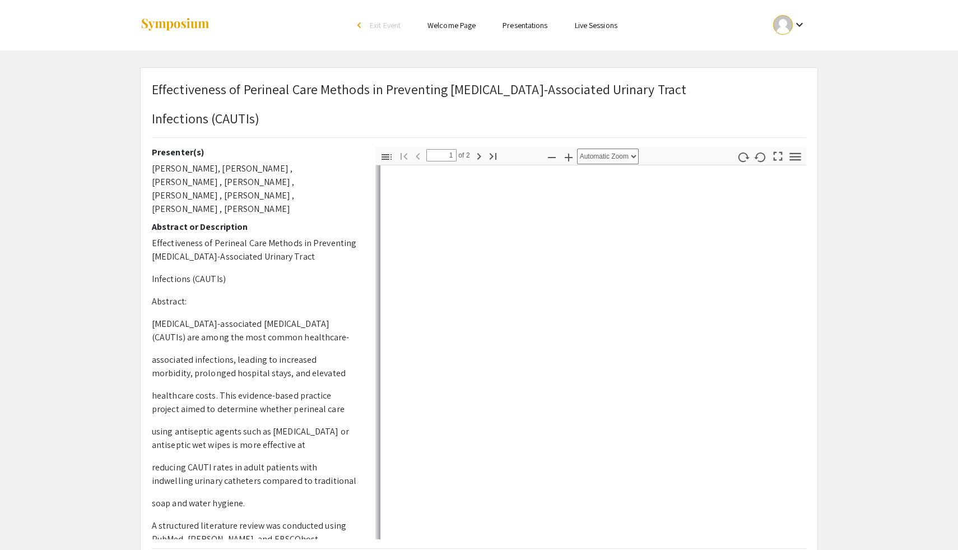
select select "auto"
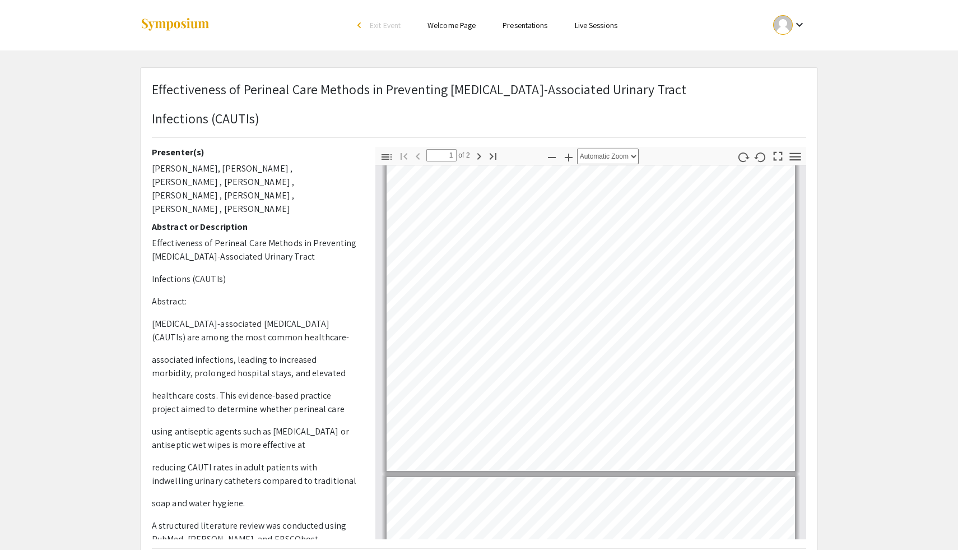
scroll to position [7, 0]
click at [513, 31] on li "Presentations" at bounding box center [525, 24] width 72 height 13
click at [532, 29] on link "Presentations" at bounding box center [525, 25] width 45 height 10
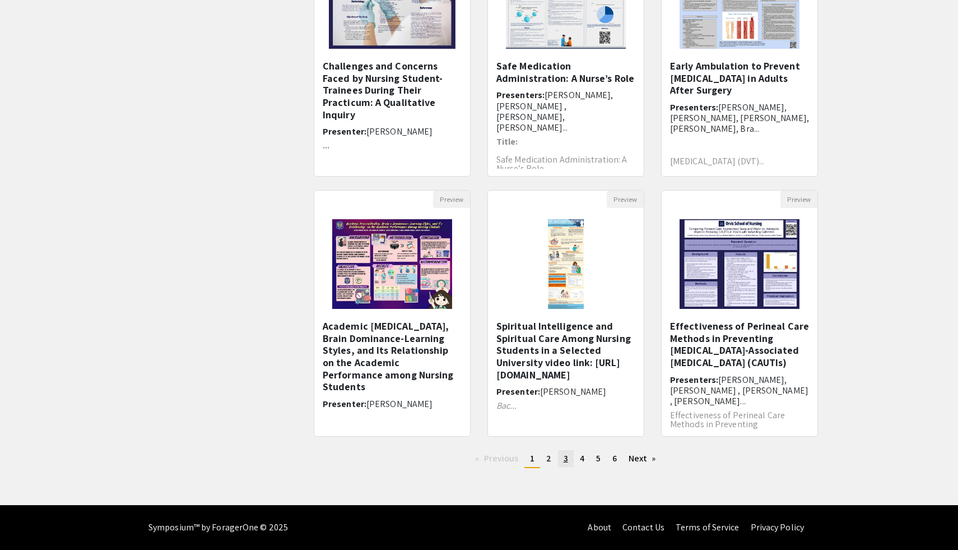
click at [565, 460] on span "3" at bounding box center [566, 458] width 4 height 12
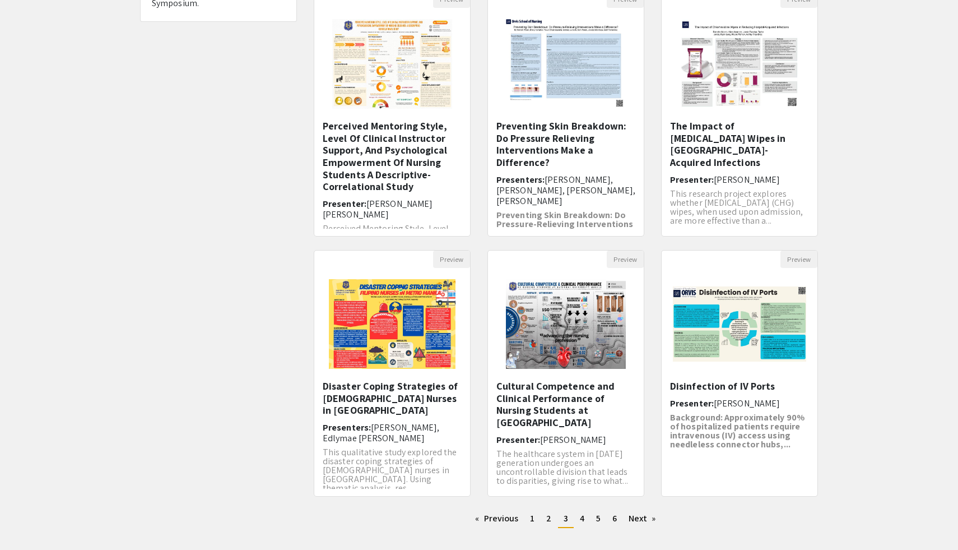
scroll to position [136, 0]
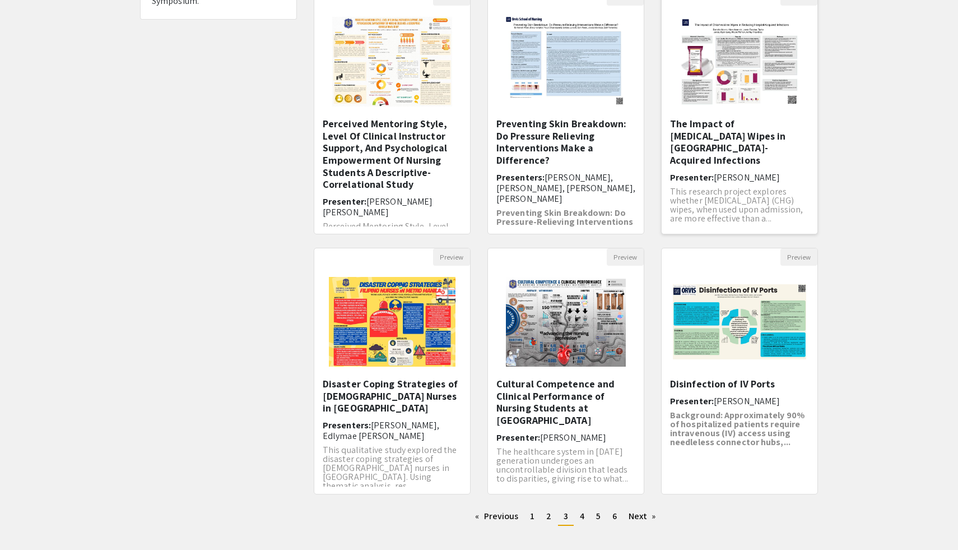
click at [711, 172] on h6 "Presenter: Jamie Escobar" at bounding box center [739, 177] width 139 height 11
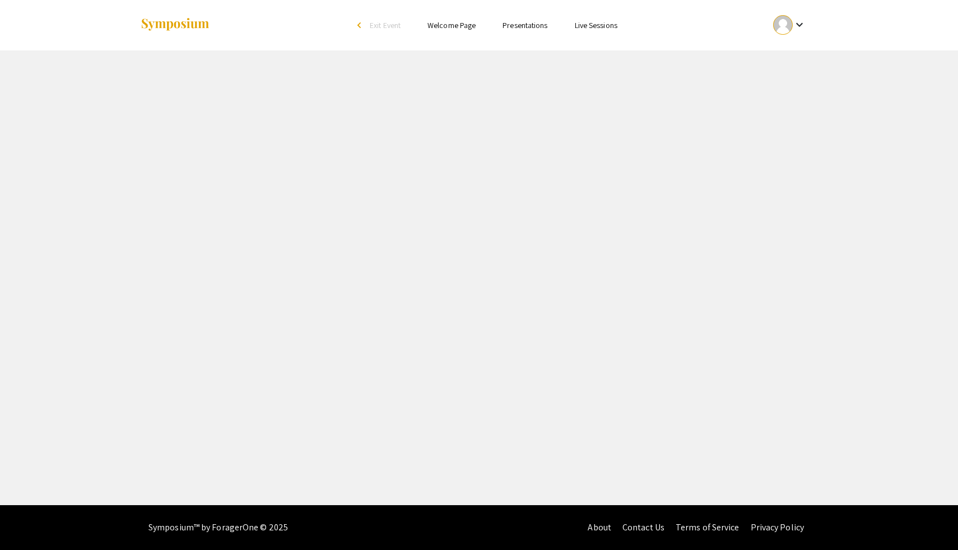
select select "custom"
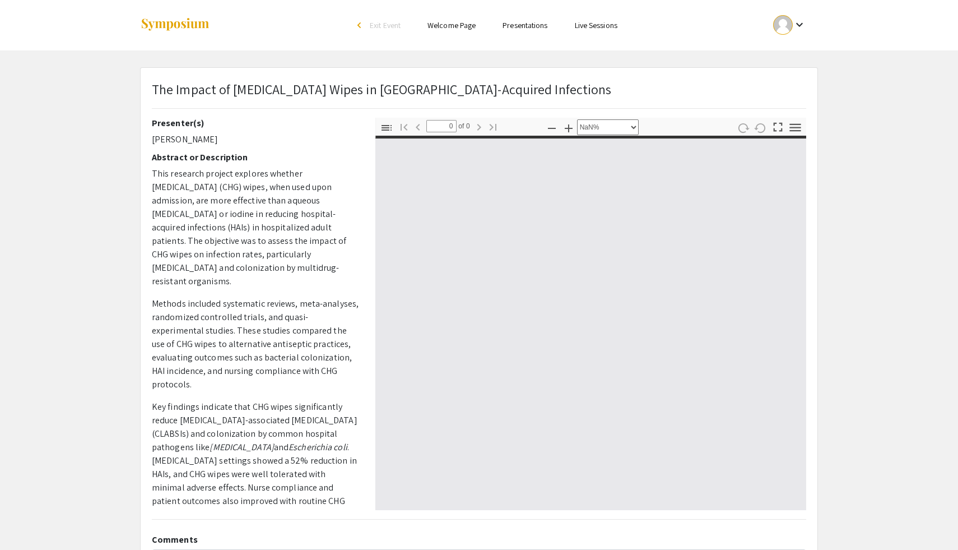
type input "1"
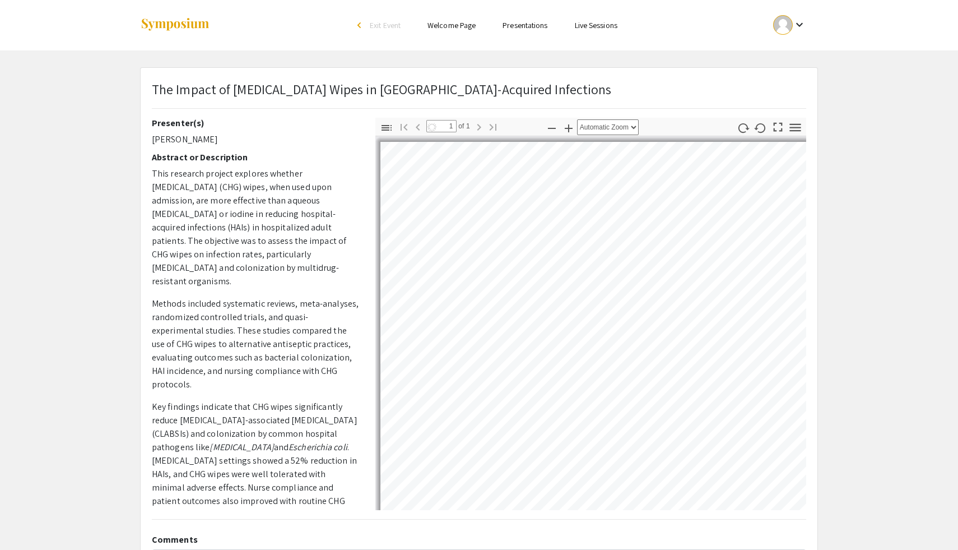
select select "auto"
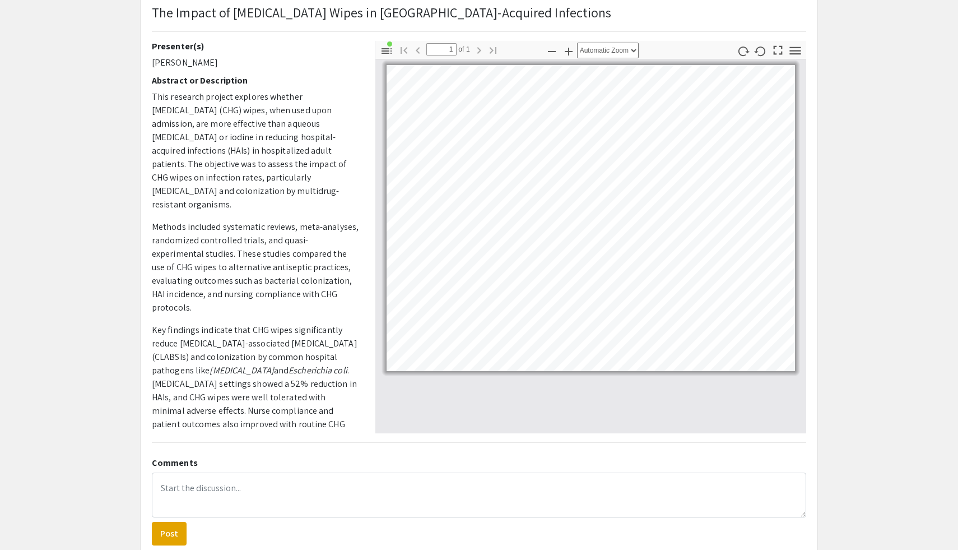
scroll to position [146, 0]
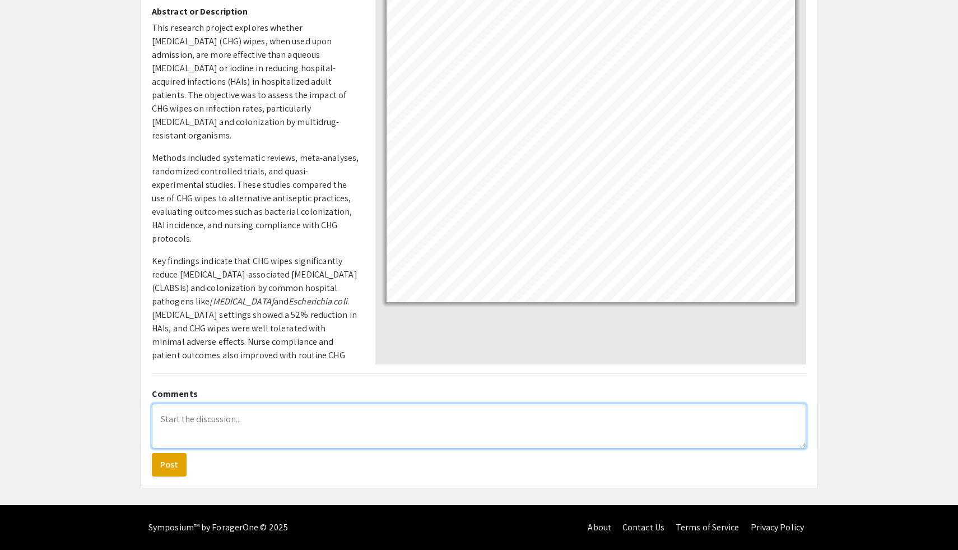
click at [290, 420] on textarea at bounding box center [479, 425] width 654 height 45
type textarea "I learned"
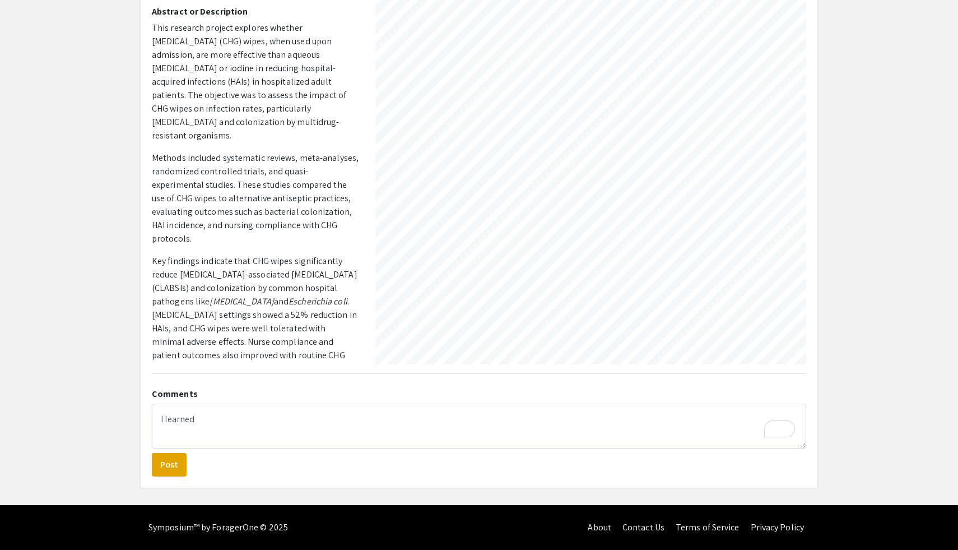
scroll to position [0, 0]
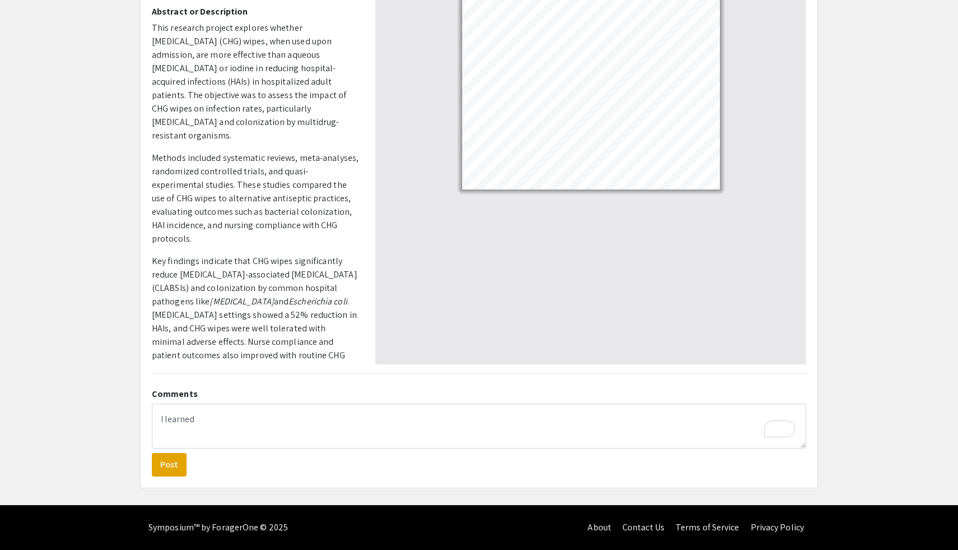
select select "custom"
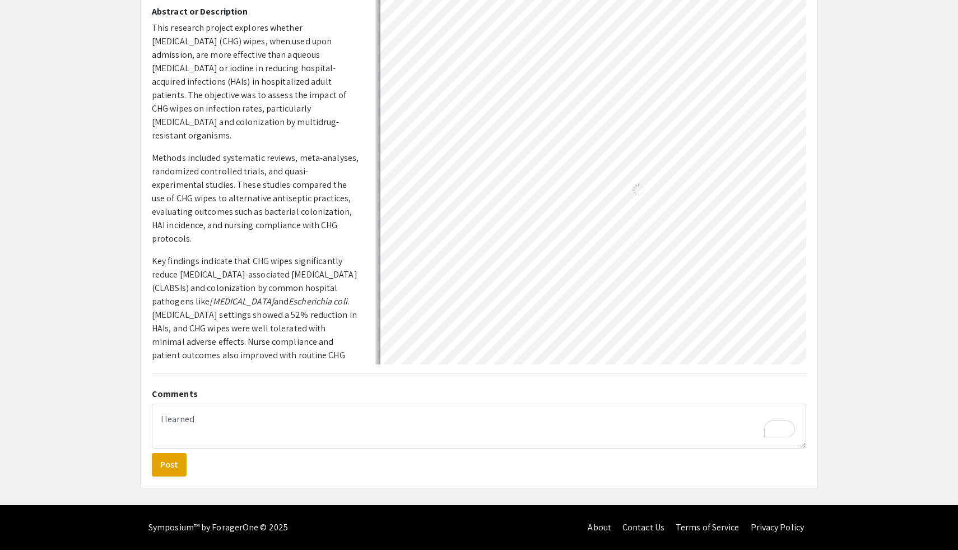
scroll to position [24, 95]
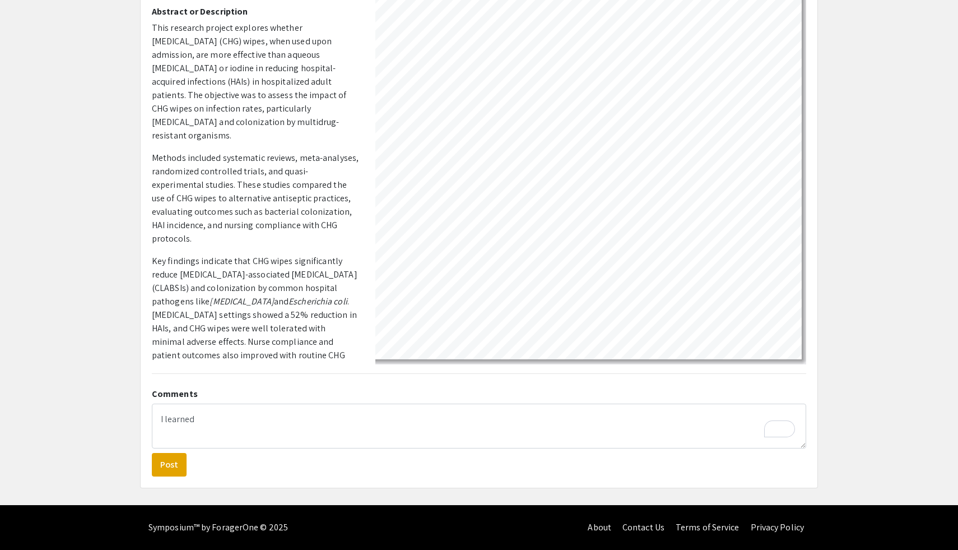
click at [173, 64] on p "This research project explores whether chlorhexidine gluconate (CHG) wipes, whe…" at bounding box center [255, 81] width 207 height 121
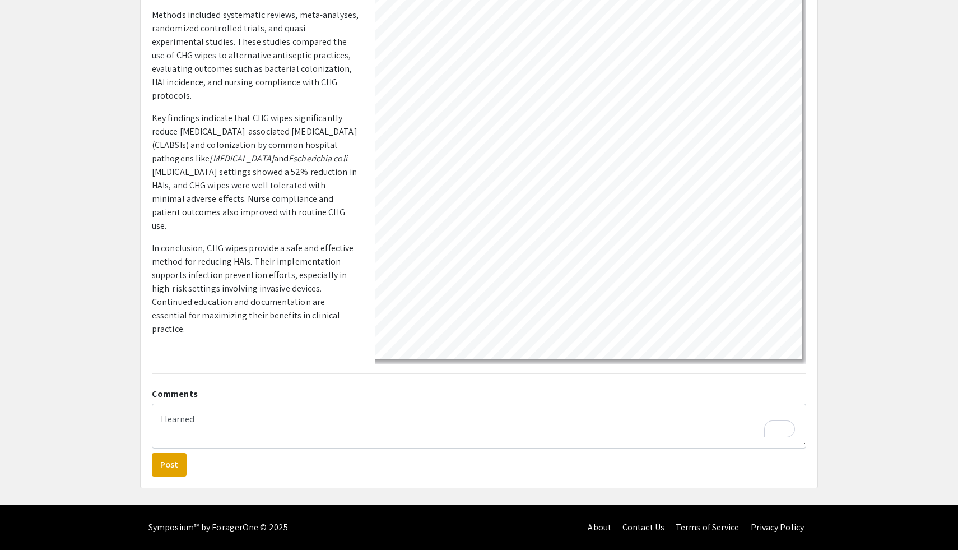
scroll to position [149, 0]
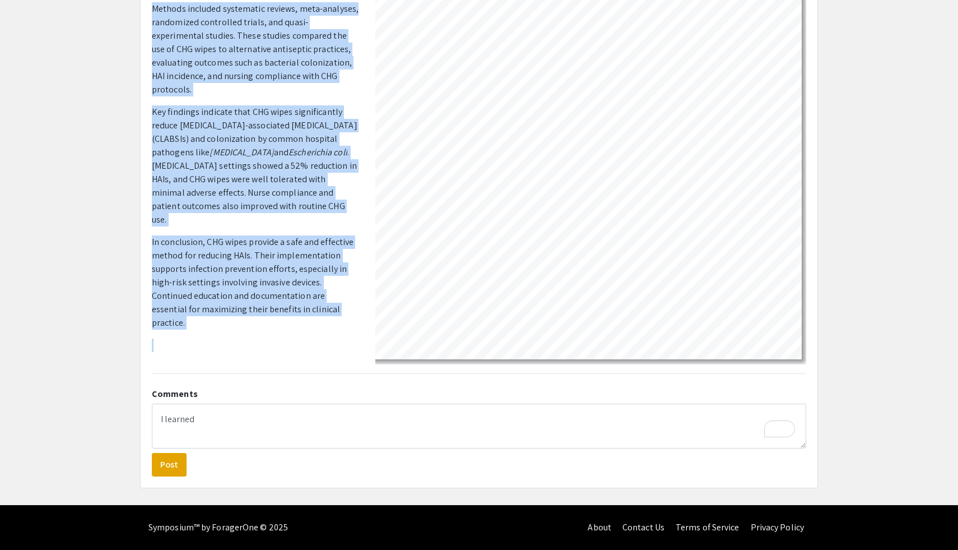
drag, startPoint x: 153, startPoint y: 27, endPoint x: 234, endPoint y: 321, distance: 305.0
click at [234, 321] on p "This research project explores whether chlorhexidine gluconate (CHG) wipes, whe…" at bounding box center [255, 134] width 207 height 524
copy p "This research project explores whether chlorhexidine gluconate (CHG) wipes, whe…"
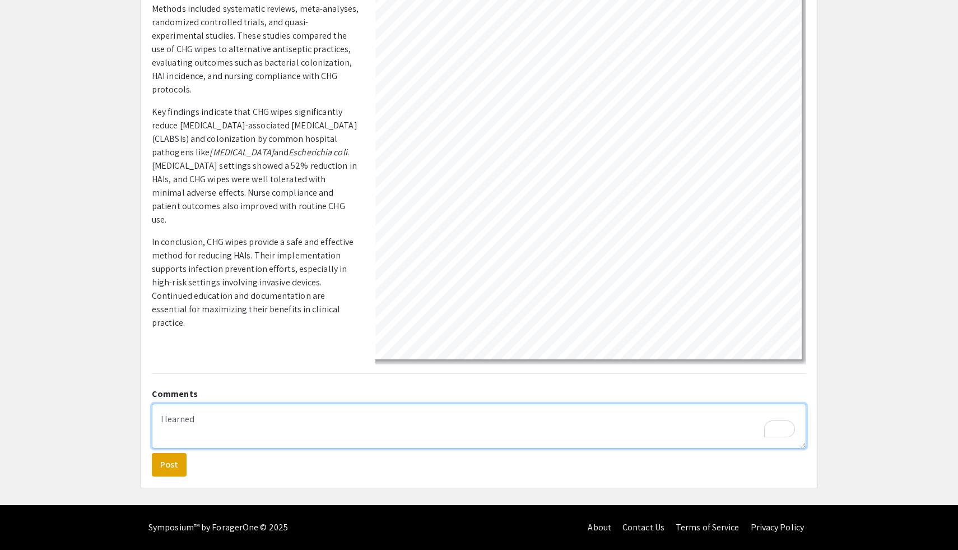
click at [357, 436] on textarea "I learned" at bounding box center [479, 425] width 654 height 45
type textarea "I"
paste textarea "I learned that using chlorhexidine gluconate wipes effectively reduces hospital…"
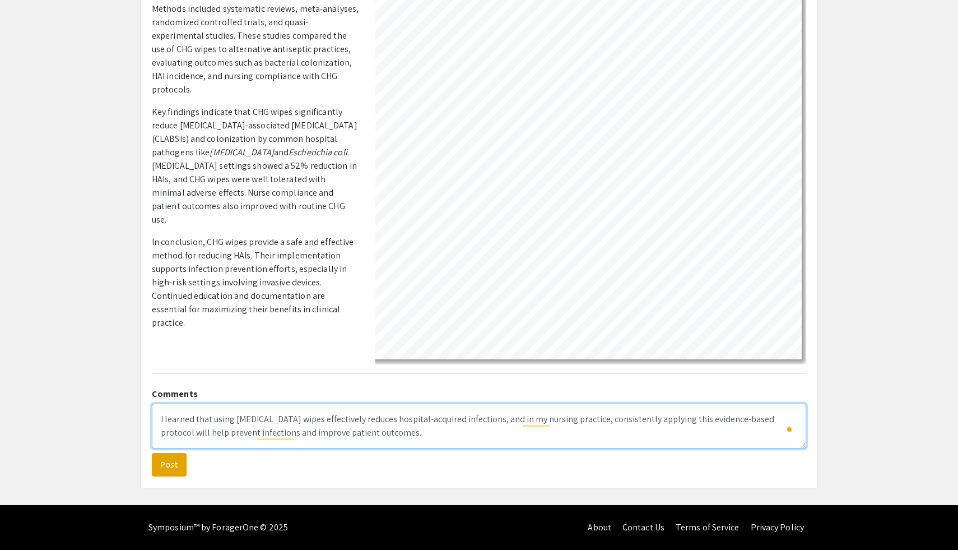
click at [425, 437] on textarea "I learned that using chlorhexidine gluconate wipes effectively reduces hospital…" at bounding box center [479, 425] width 654 height 45
click at [564, 421] on textarea "I learned that using chlorhexidine gluconate wipes effectively reduces hospital…" at bounding box center [479, 425] width 654 height 45
click at [578, 427] on textarea "I learned that using chlorhexidine gluconate wipes effectively reduces hospital…" at bounding box center [479, 425] width 654 height 45
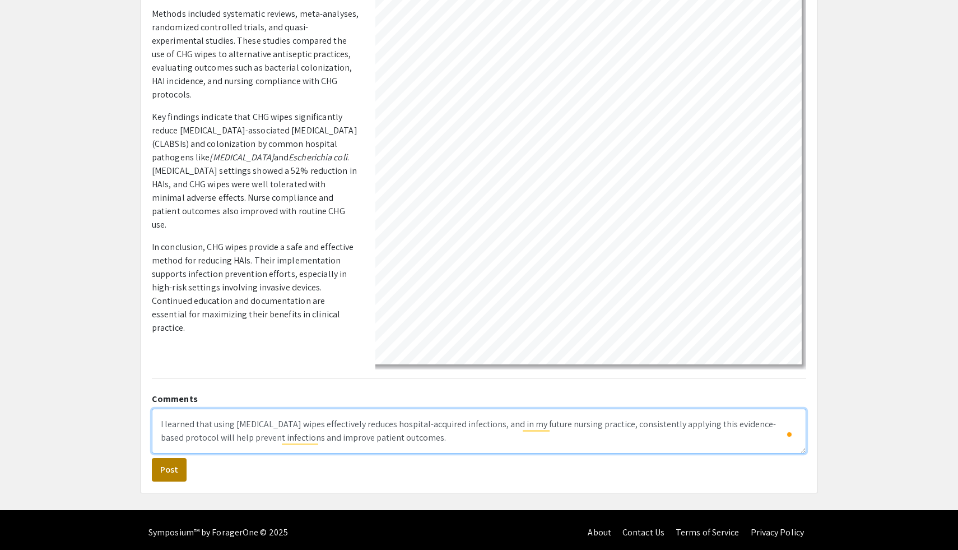
type textarea "I learned that using chlorhexidine gluconate wipes effectively reduces hospital…"
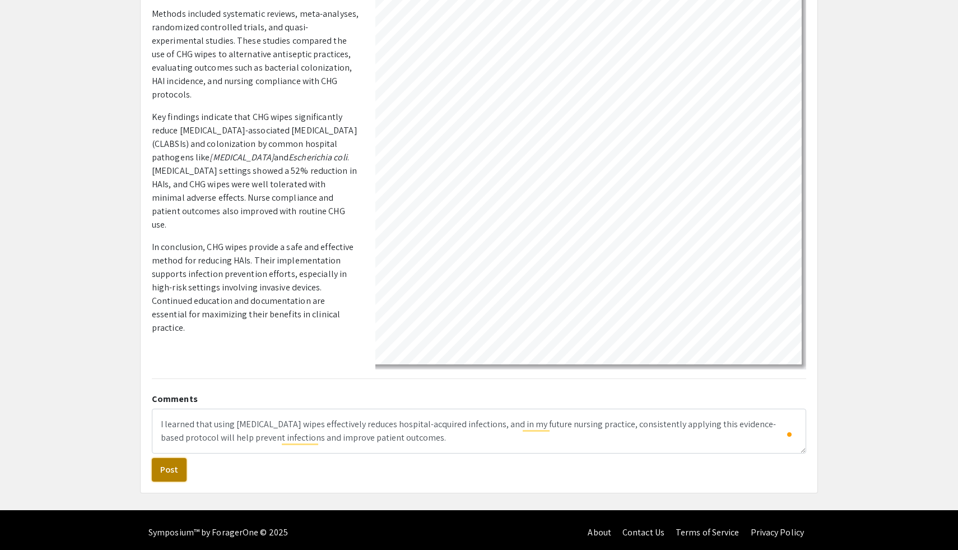
click at [171, 469] on button "Post" at bounding box center [169, 470] width 35 height 24
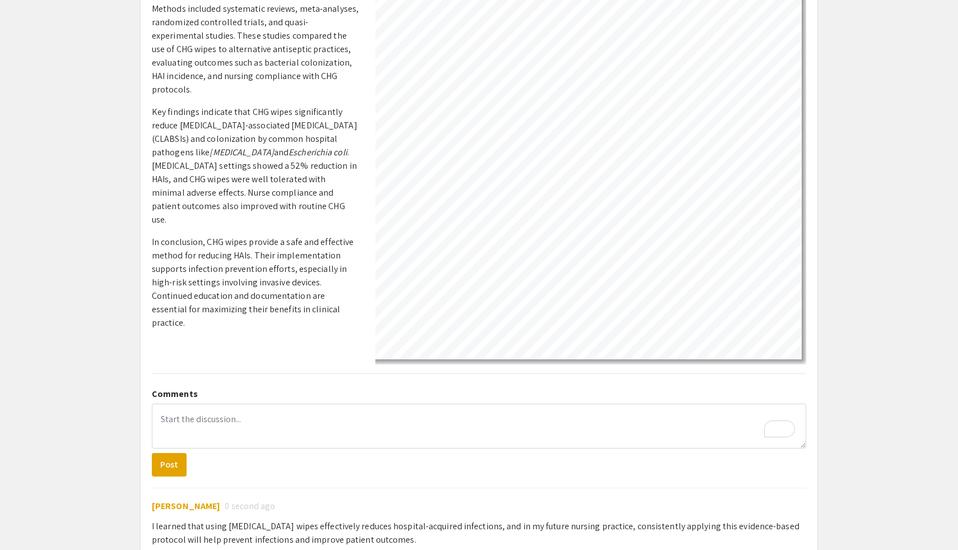
scroll to position [237, 0]
